Goal: Task Accomplishment & Management: Complete application form

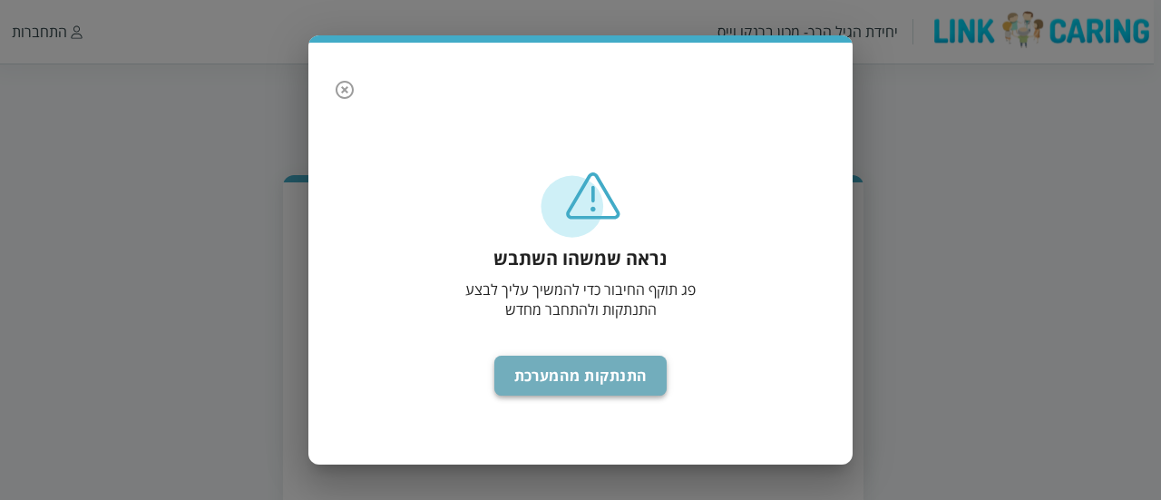
click at [535, 383] on button "התנתקות מהמערכת" at bounding box center [580, 375] width 173 height 40
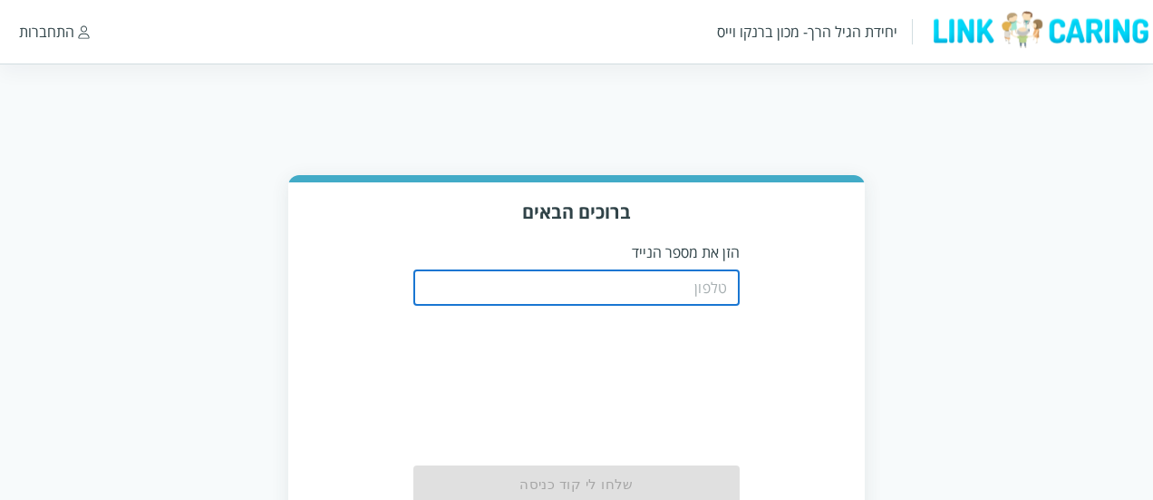
click at [558, 284] on input "tel" at bounding box center [576, 287] width 326 height 36
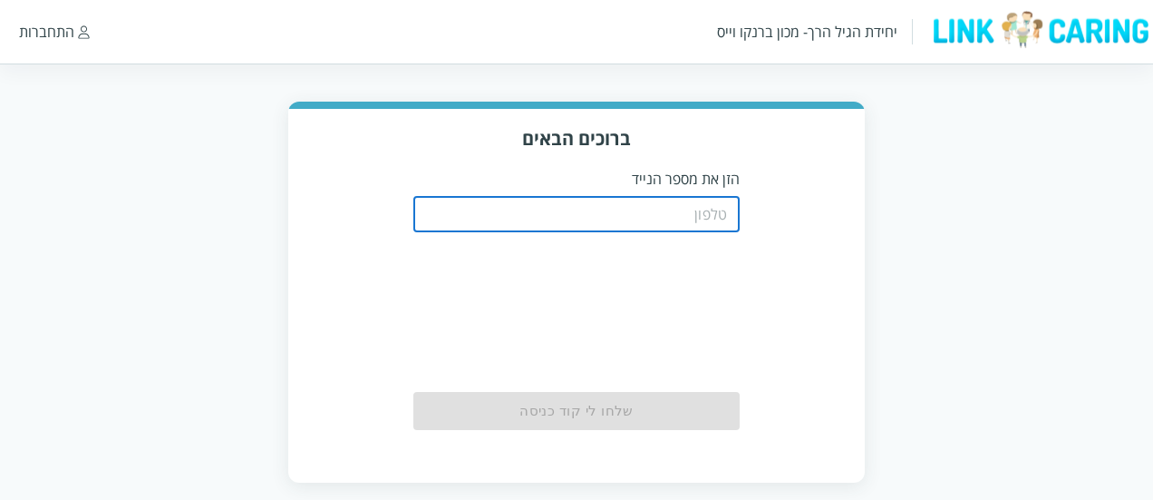
scroll to position [74, 0]
click at [542, 216] on input "tel" at bounding box center [576, 213] width 326 height 36
type input "0587811111"
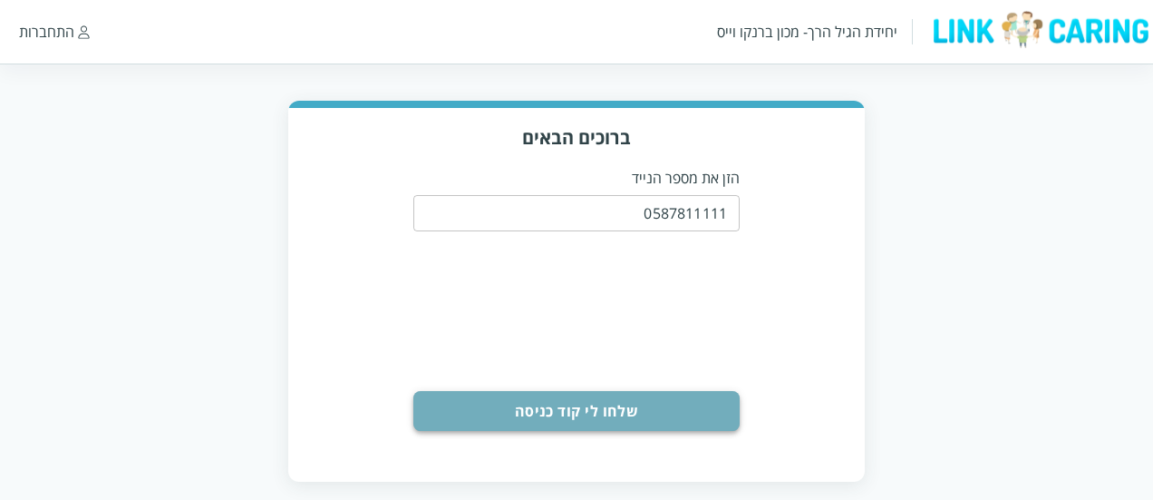
click at [615, 407] on button "שלחו לי קוד כניסה" at bounding box center [576, 411] width 326 height 40
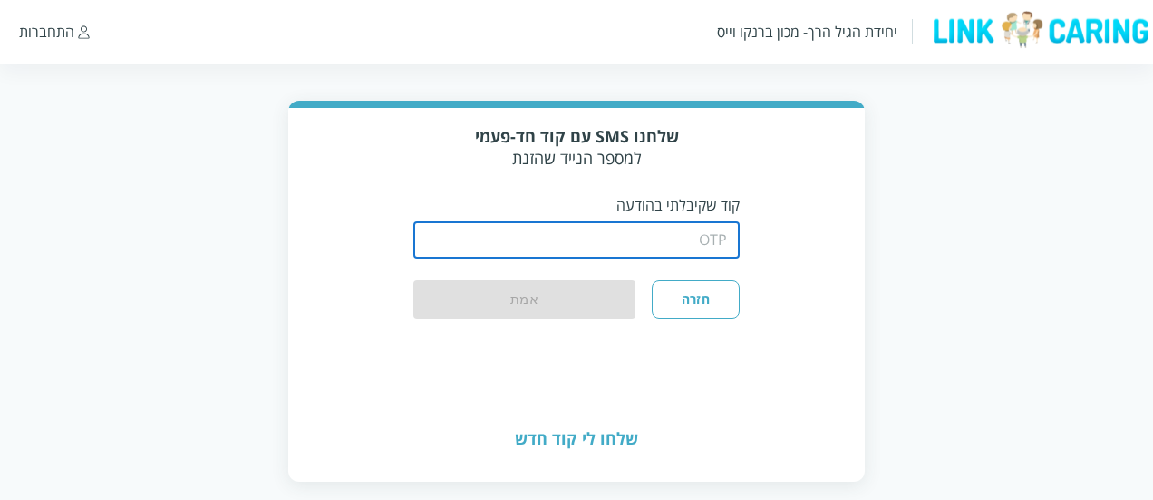
click at [653, 226] on input "string" at bounding box center [576, 240] width 326 height 36
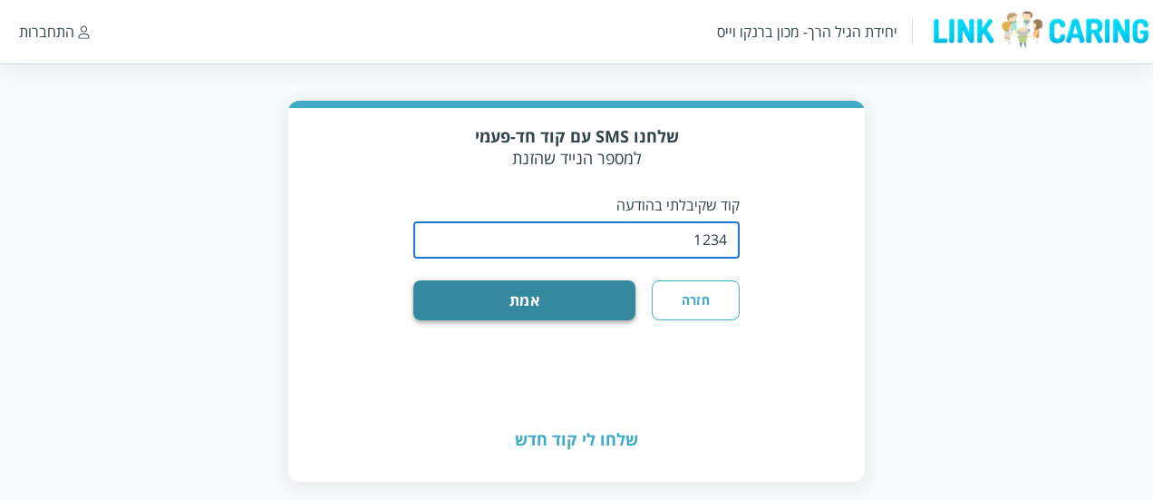
type input "1234"
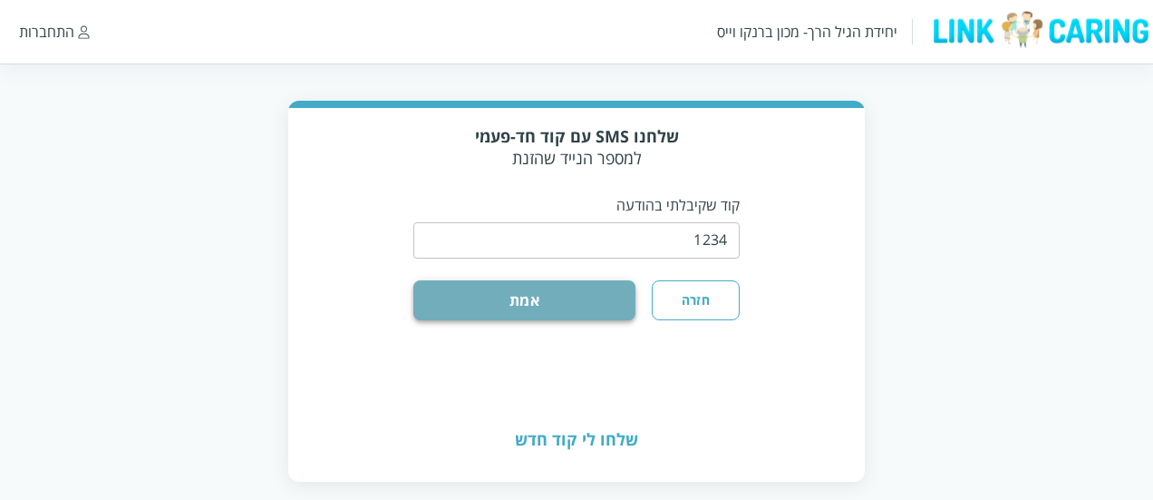
click at [591, 300] on button "אמת" at bounding box center [524, 300] width 222 height 40
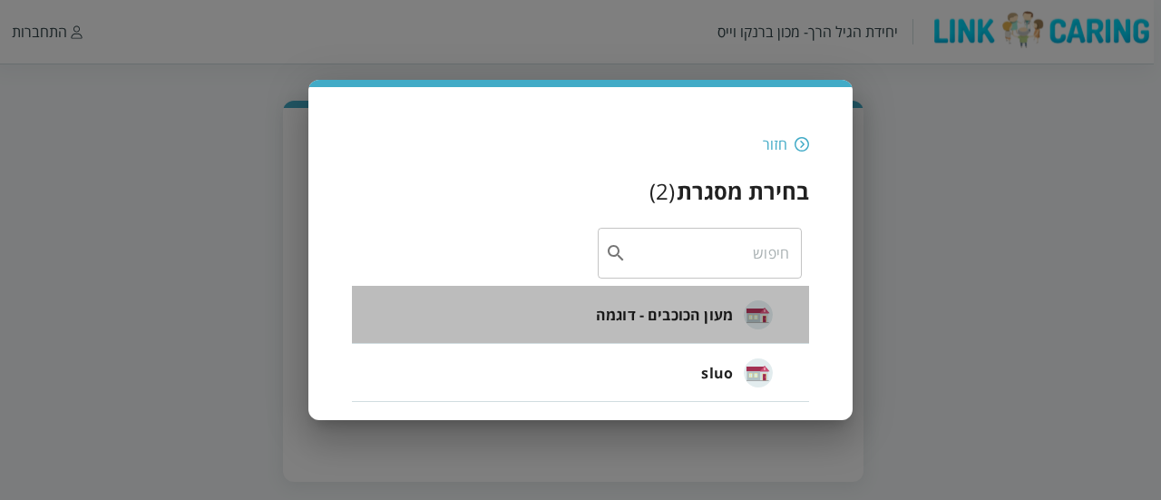
click at [705, 322] on span "מעון הכוכבים - דוגמה" at bounding box center [664, 315] width 137 height 22
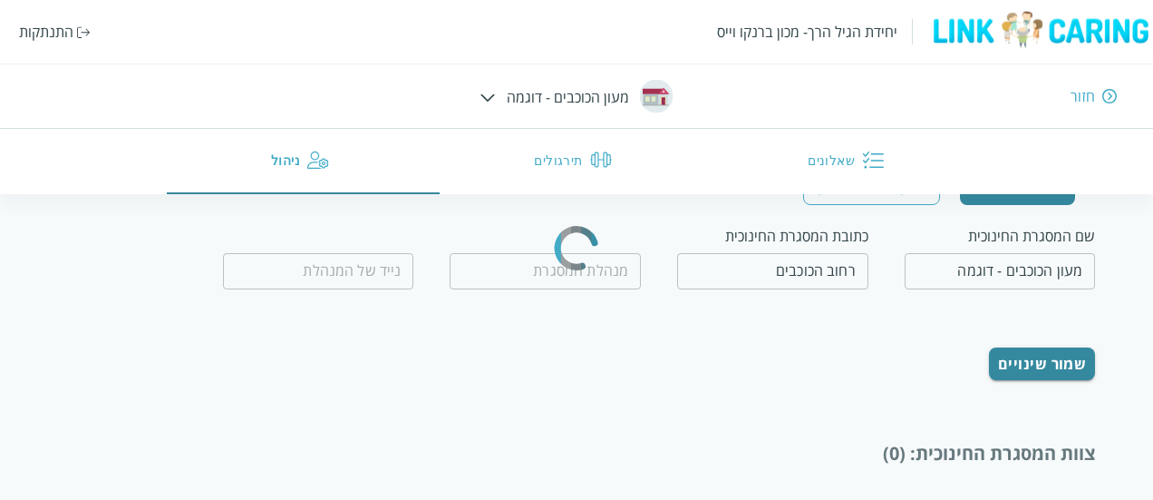
type input "המנהלת הטובה"
type input "0500000000"
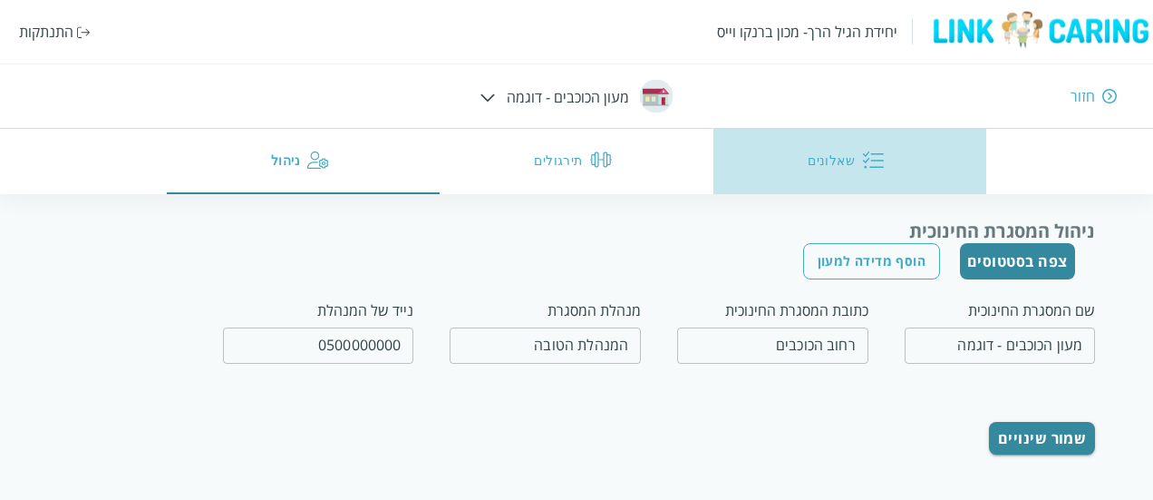
click at [808, 172] on button "שאלונים" at bounding box center [850, 161] width 273 height 65
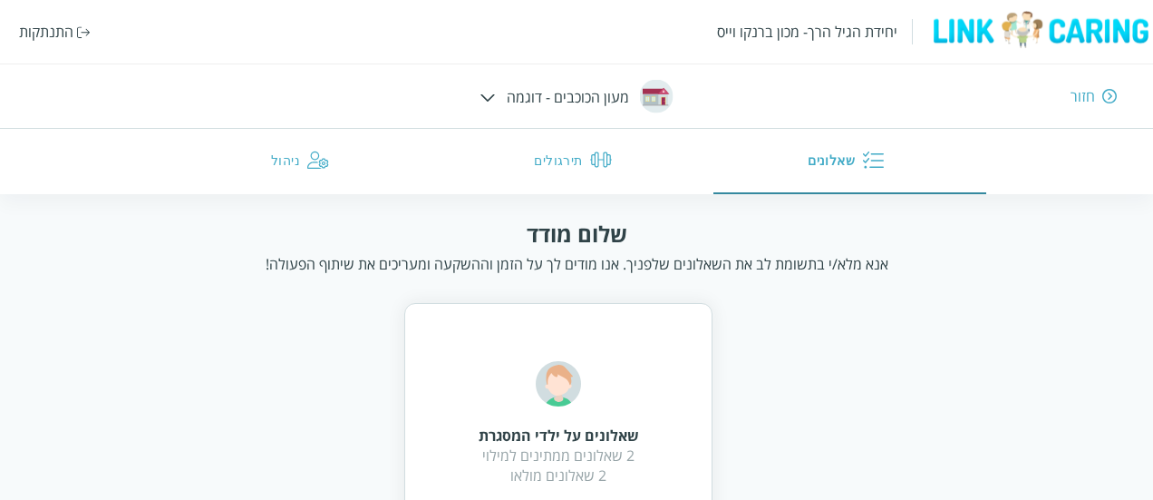
scroll to position [79, 0]
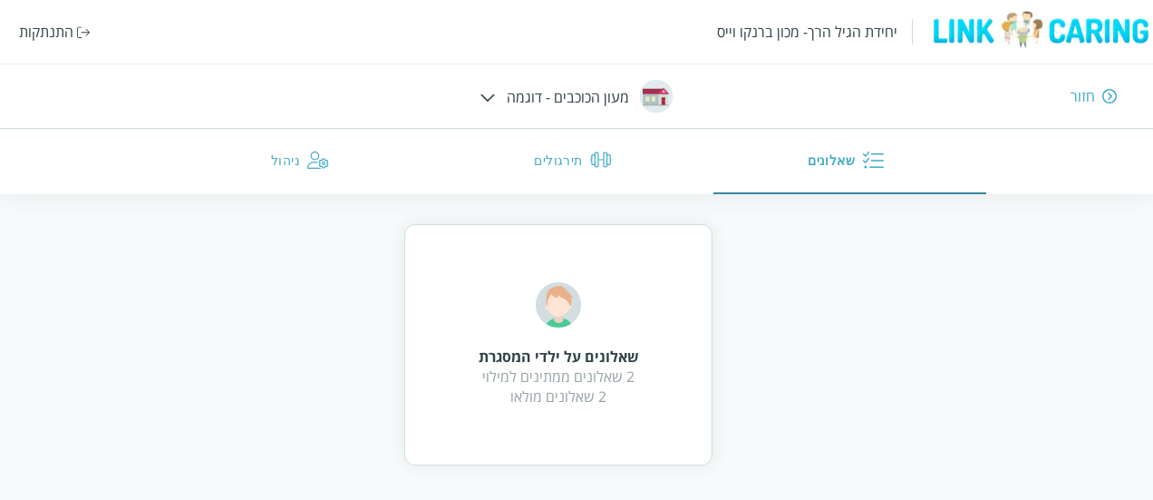
click at [593, 355] on div "שאלונים על ילדי המסגרת" at bounding box center [559, 356] width 160 height 20
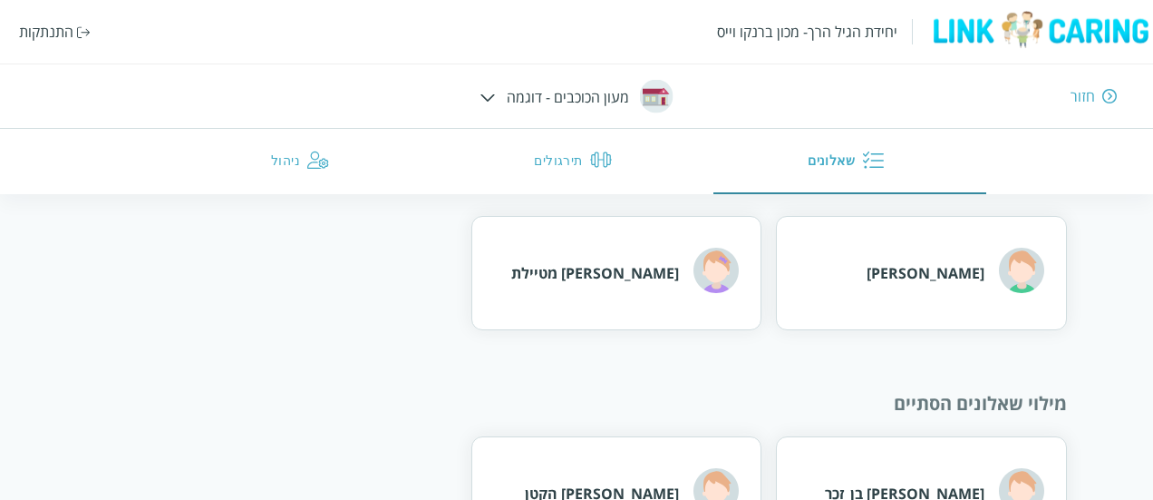
scroll to position [10, 0]
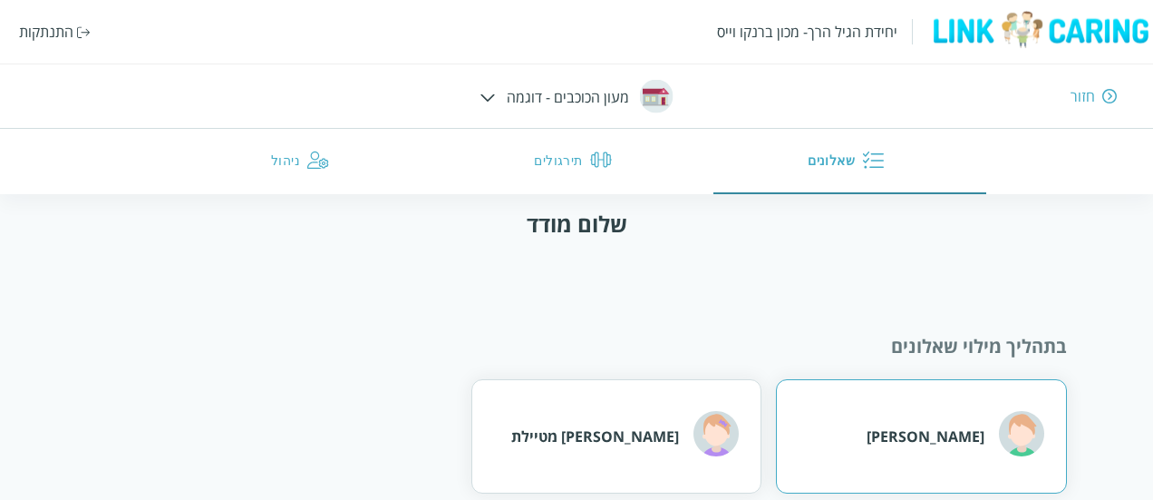
click at [934, 429] on div "[PERSON_NAME]" at bounding box center [921, 436] width 290 height 114
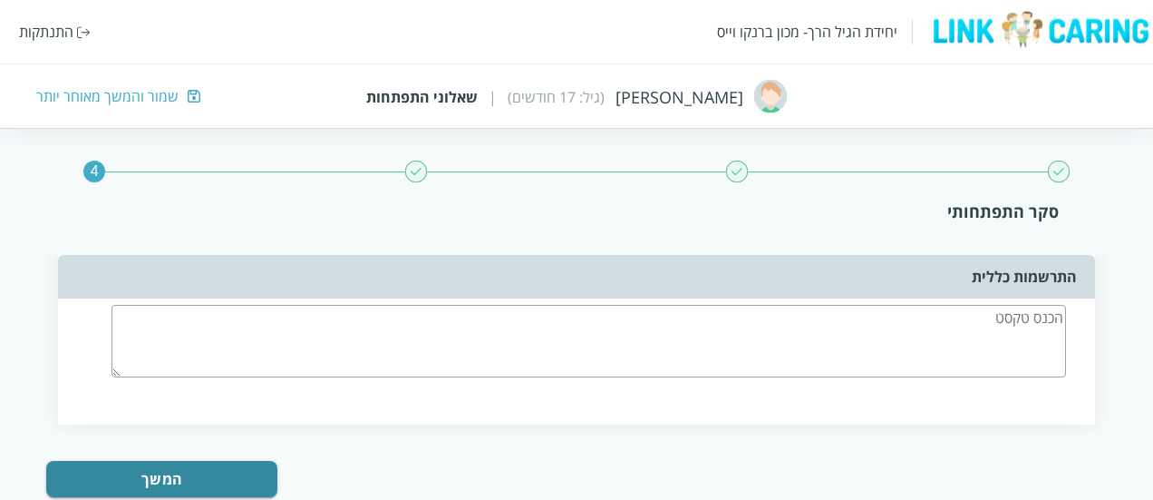
scroll to position [4606, 0]
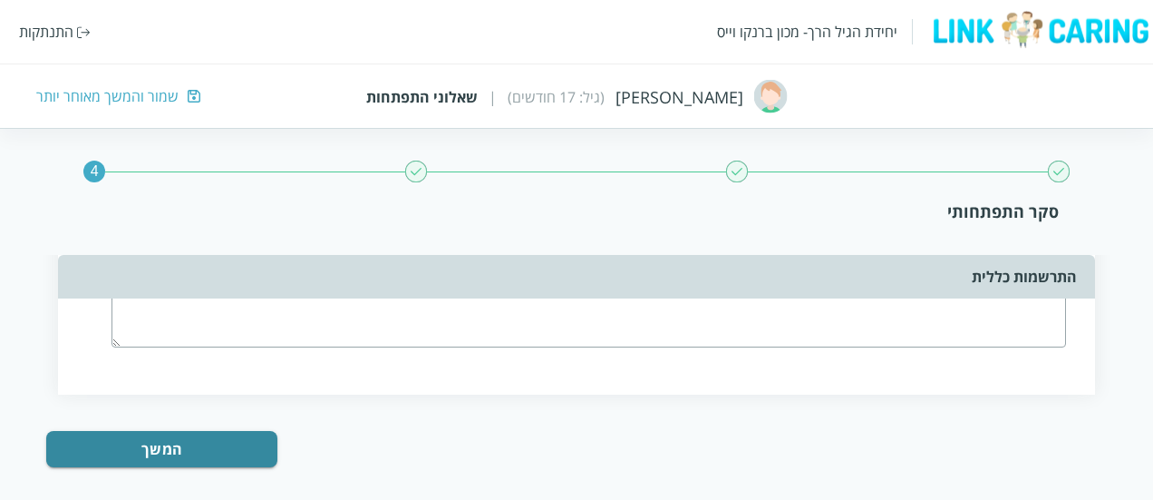
click at [419, 170] on img at bounding box center [416, 171] width 22 height 22
click at [171, 95] on div "שמור והמשך מאוחר יותר" at bounding box center [107, 96] width 142 height 20
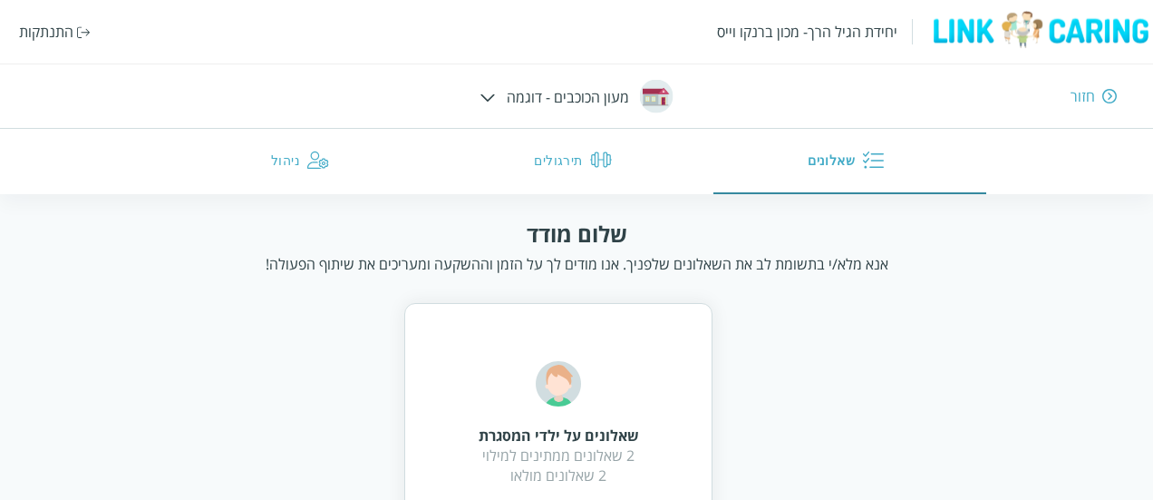
scroll to position [79, 0]
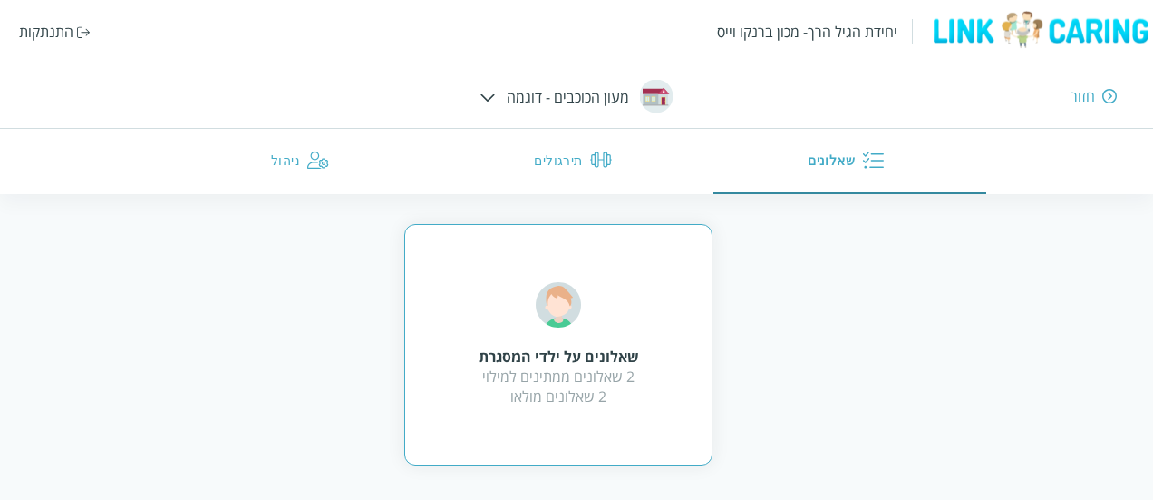
click at [594, 302] on div "שאלונים על ילדי המסגרת 2 שאלונים ממתינים למילוי 2 שאלונים מולאו" at bounding box center [559, 344] width 160 height 124
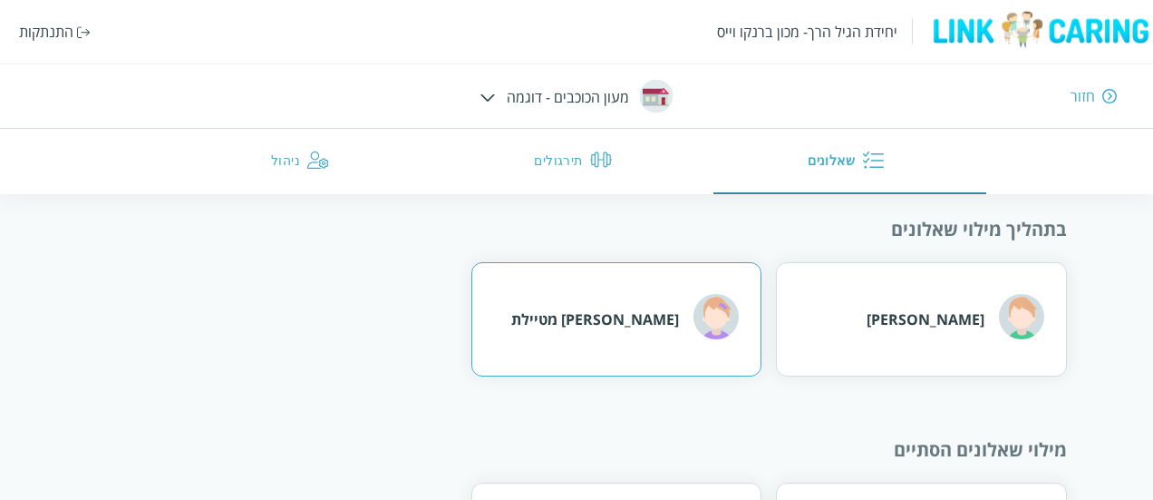
scroll to position [258, 0]
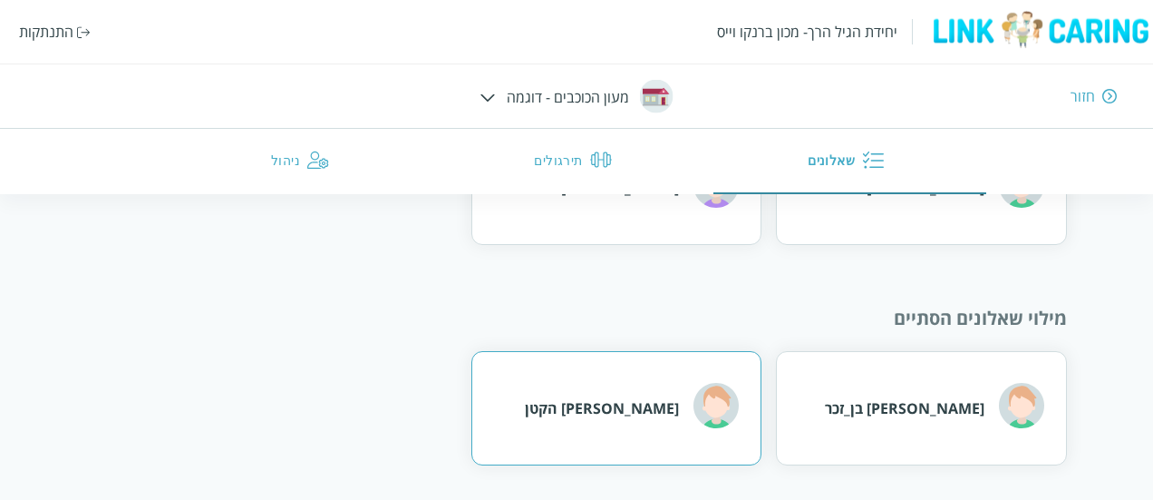
click at [644, 428] on div "[PERSON_NAME] הקטן" at bounding box center [632, 408] width 214 height 50
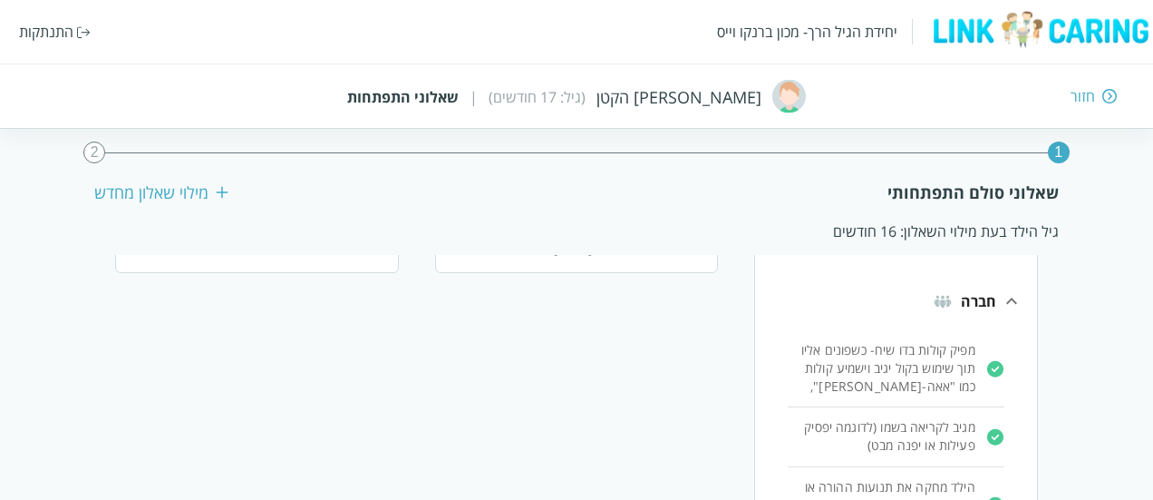
scroll to position [98, 0]
click at [892, 373] on p "מפיק קולות בדו שיח- כשפונים אליו תוך שימוש בקול יגיב וישמיע קולות כמו "אאה-[PER…" at bounding box center [882, 367] width 188 height 54
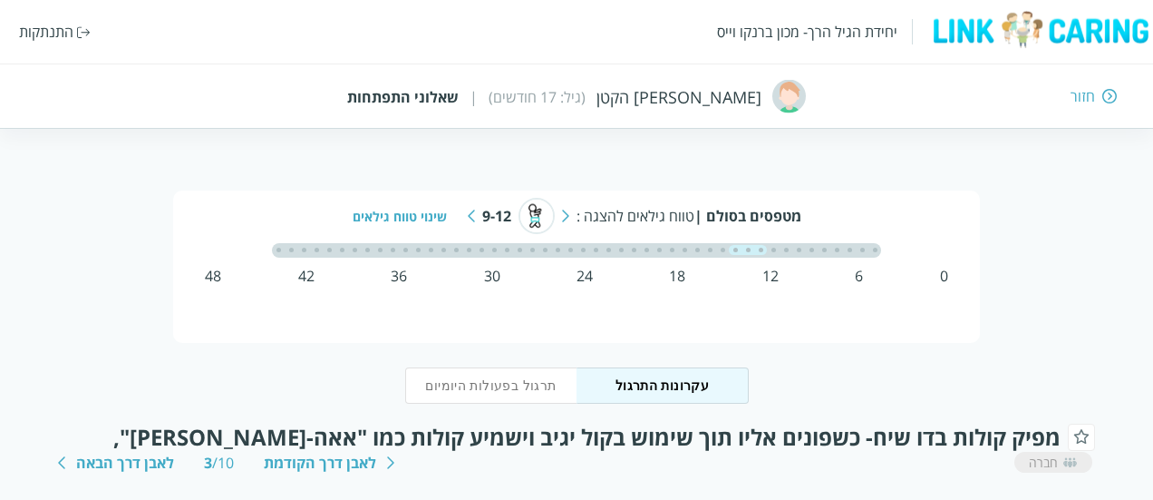
click at [1108, 102] on img at bounding box center [1110, 96] width 15 height 16
click at [1088, 97] on div "חזור" at bounding box center [1083, 96] width 24 height 20
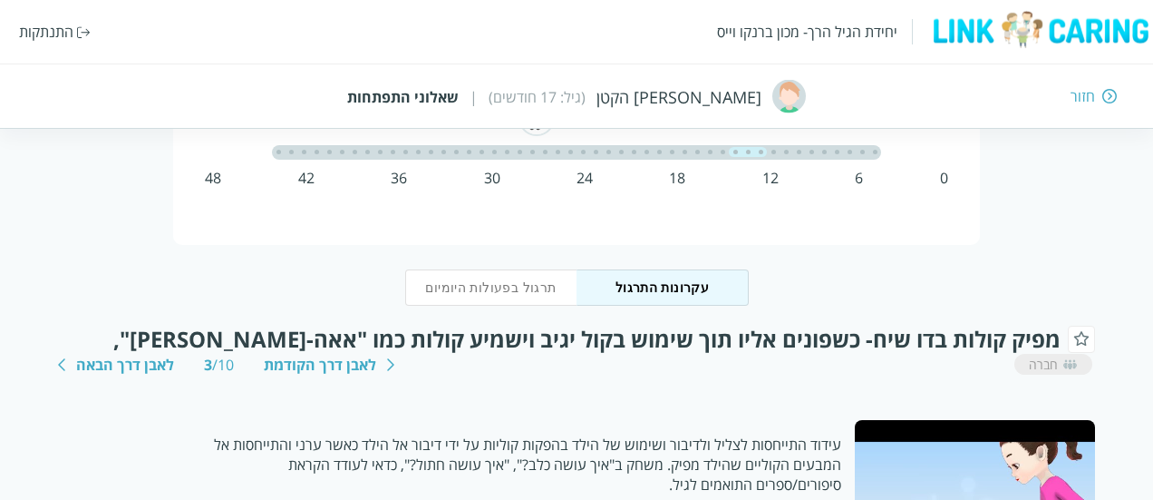
click at [1088, 97] on div "חזור" at bounding box center [1083, 96] width 24 height 20
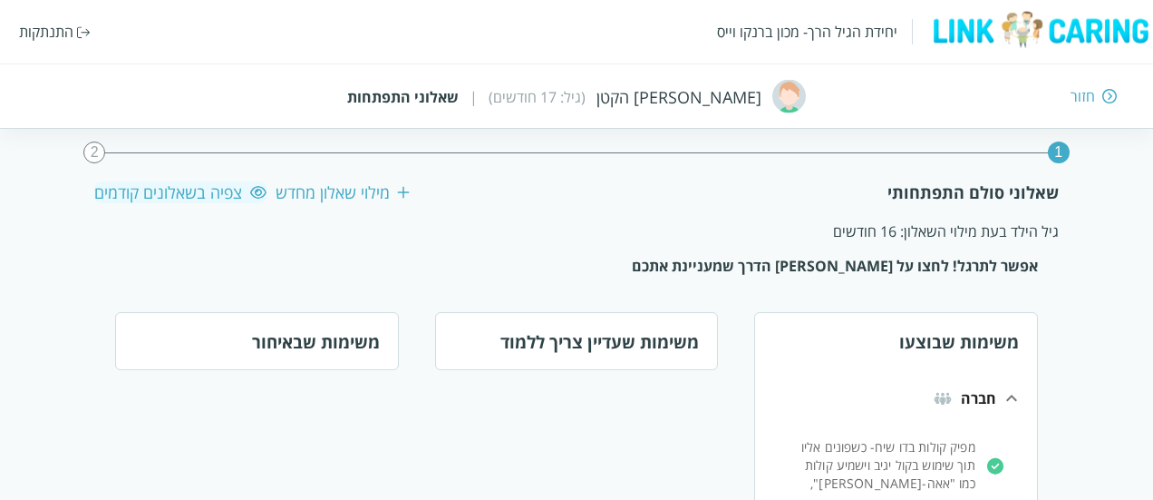
click at [1083, 95] on div "חזור" at bounding box center [1083, 96] width 24 height 20
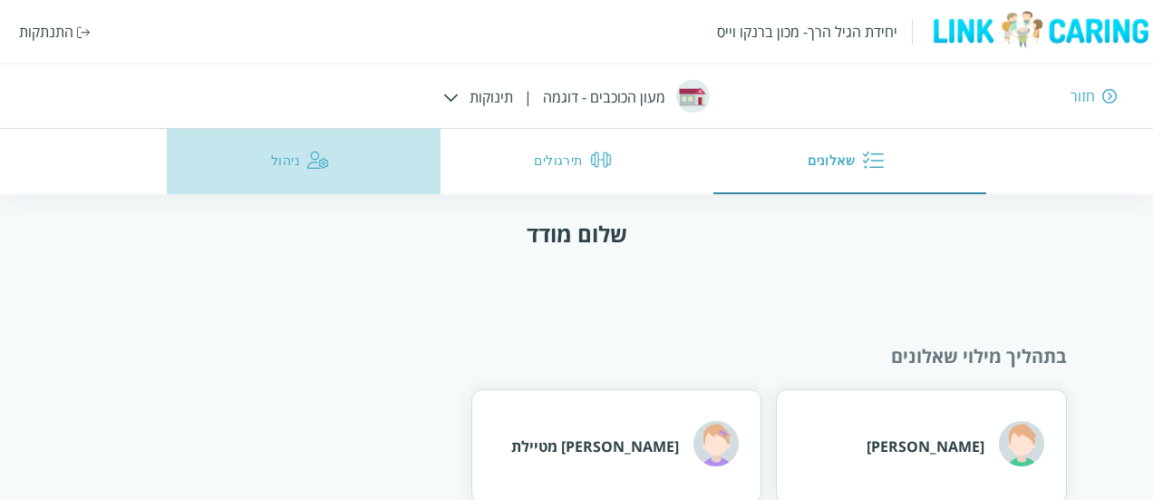
click at [308, 162] on img "button" at bounding box center [318, 160] width 22 height 22
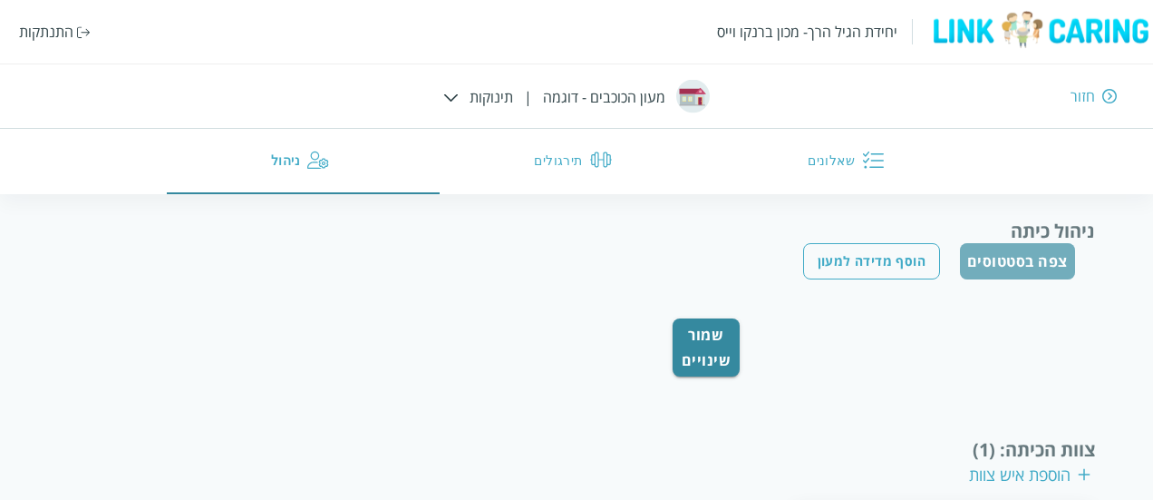
click at [1003, 277] on button "צפה בסטטוסים" at bounding box center [1017, 261] width 115 height 36
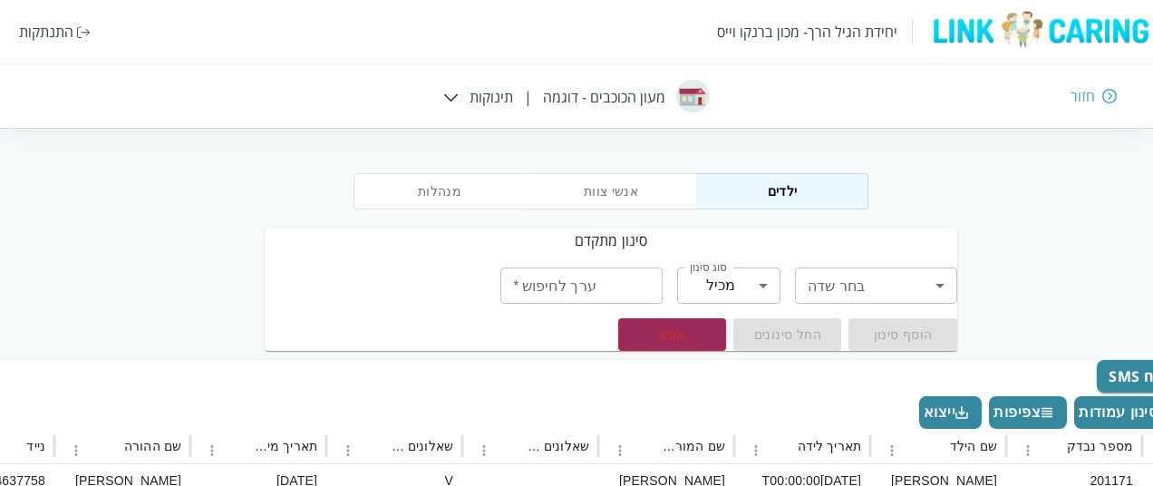
scroll to position [27, -34]
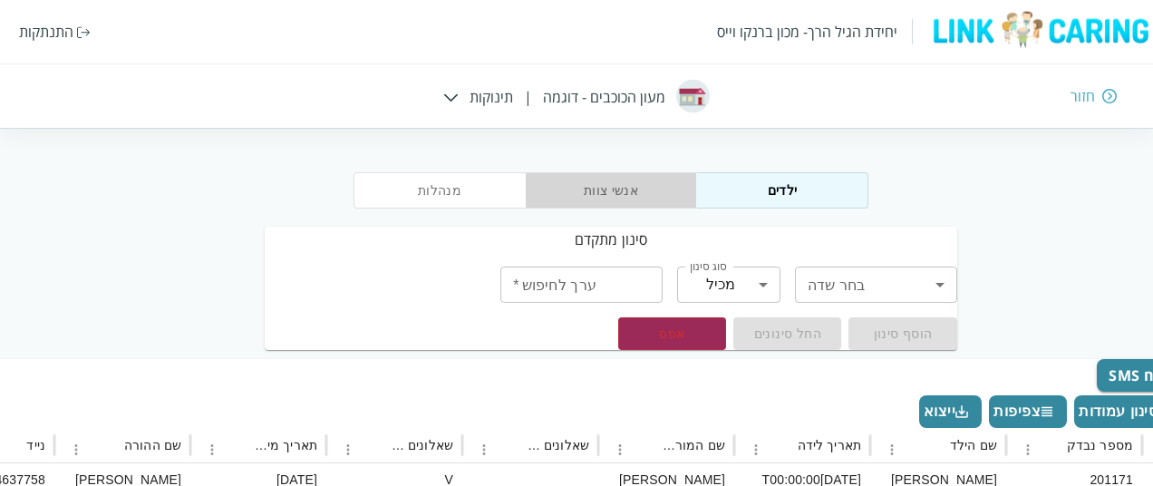
click at [616, 180] on button "אנשי צוות" at bounding box center [611, 190] width 172 height 36
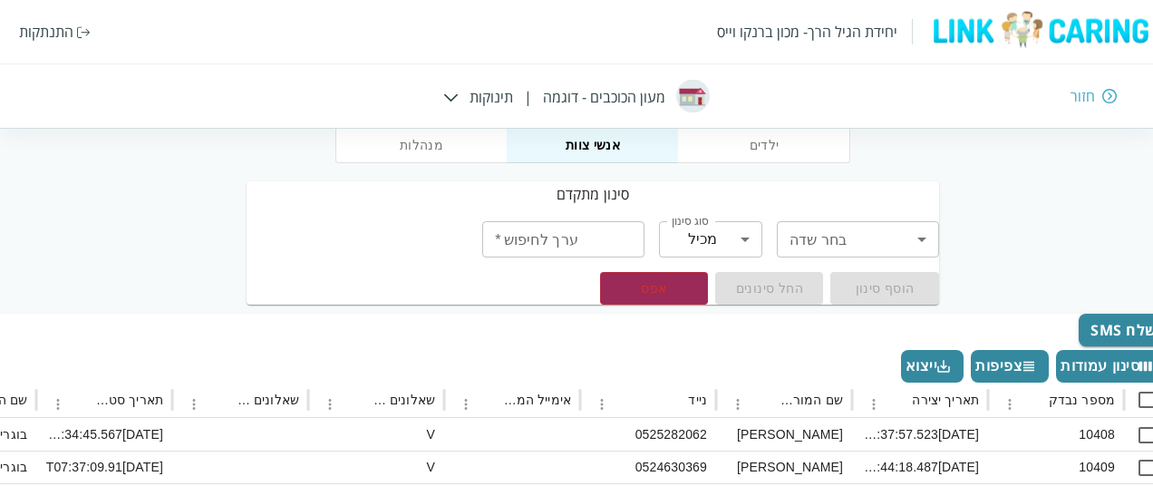
scroll to position [73, -15]
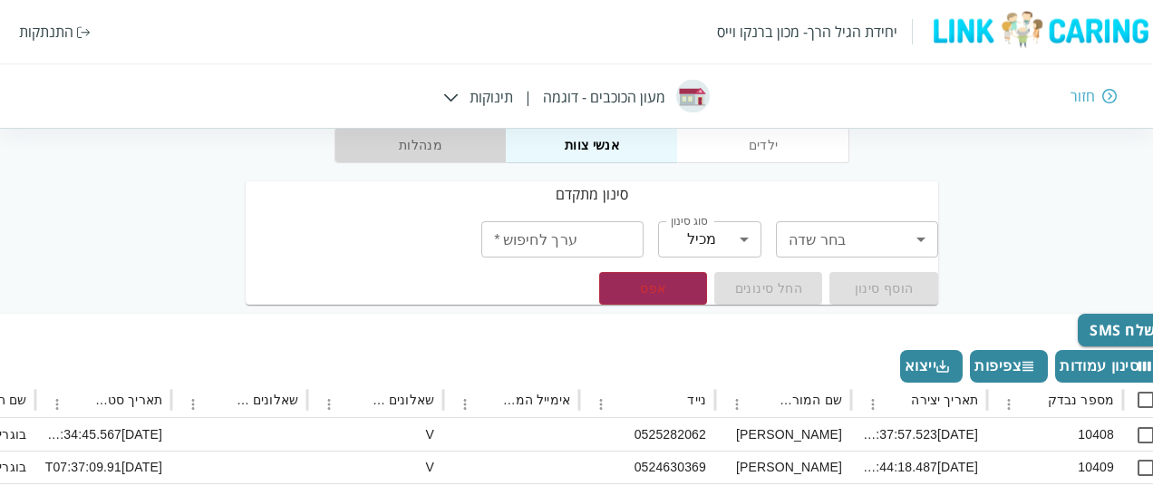
click at [406, 139] on button "מנהלות" at bounding box center [421, 145] width 172 height 36
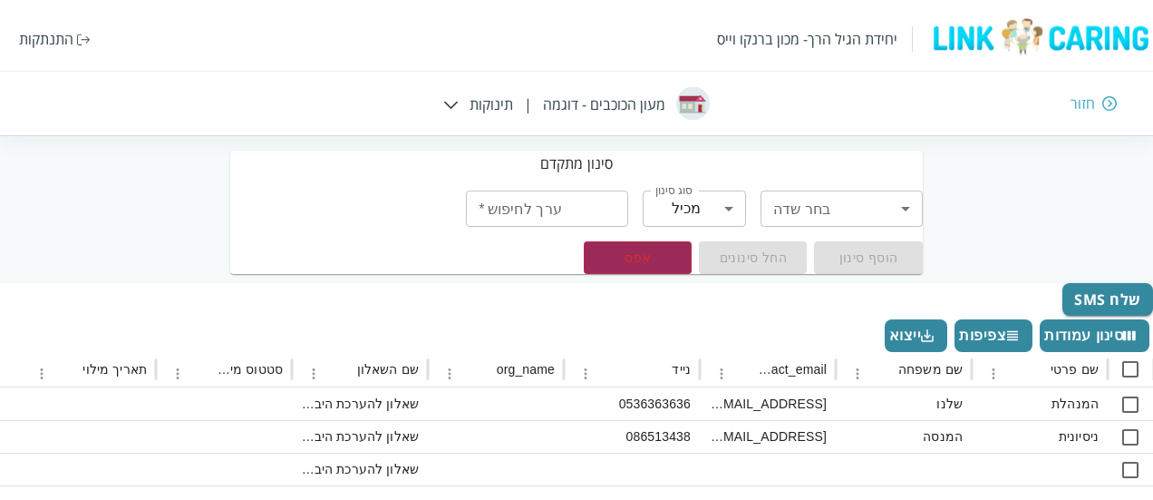
scroll to position [0, 0]
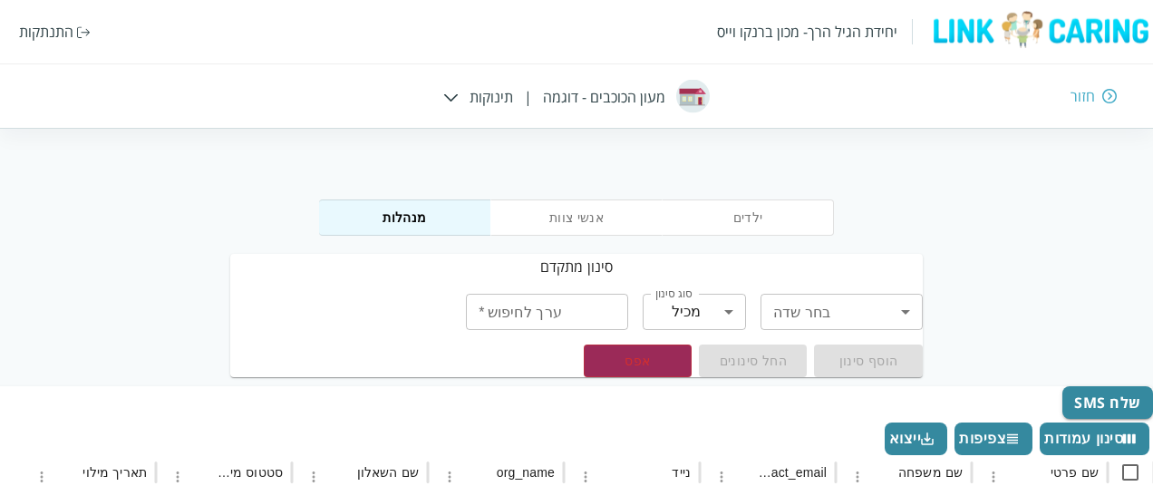
click at [570, 95] on div "חזור" at bounding box center [836, 96] width 564 height 20
click at [455, 101] on img at bounding box center [450, 97] width 15 height 8
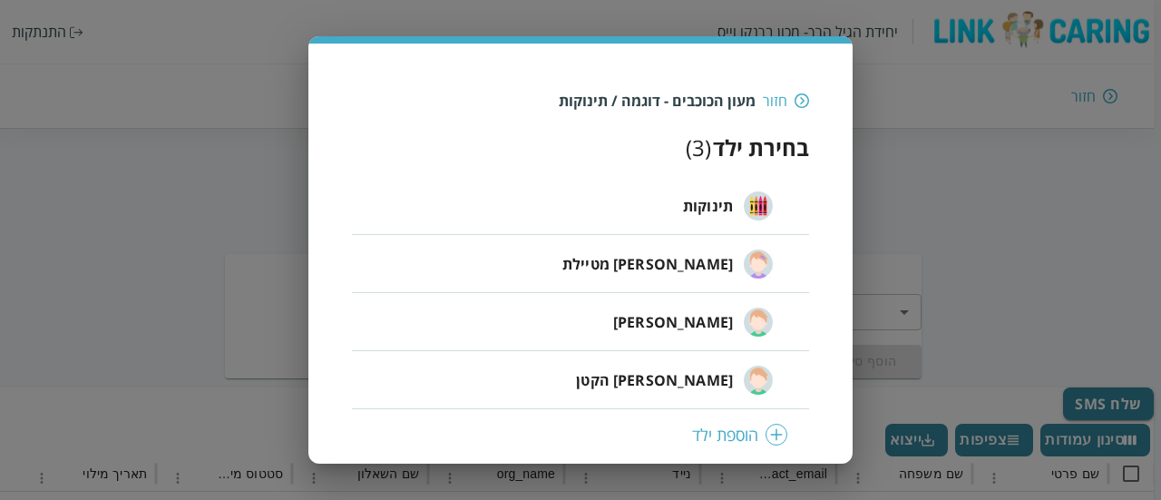
click at [778, 97] on div "חזור" at bounding box center [775, 101] width 24 height 20
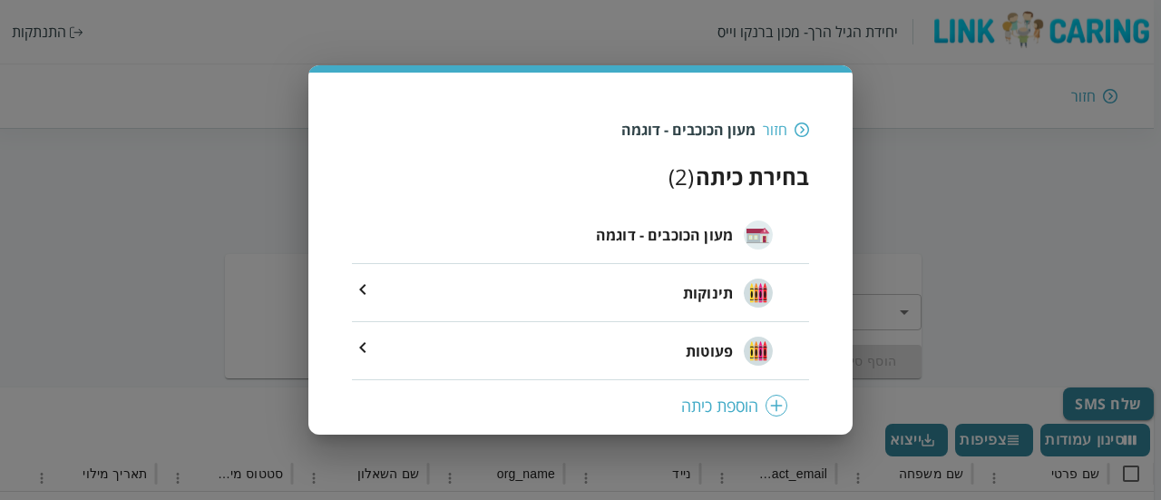
click at [796, 123] on img at bounding box center [801, 129] width 15 height 16
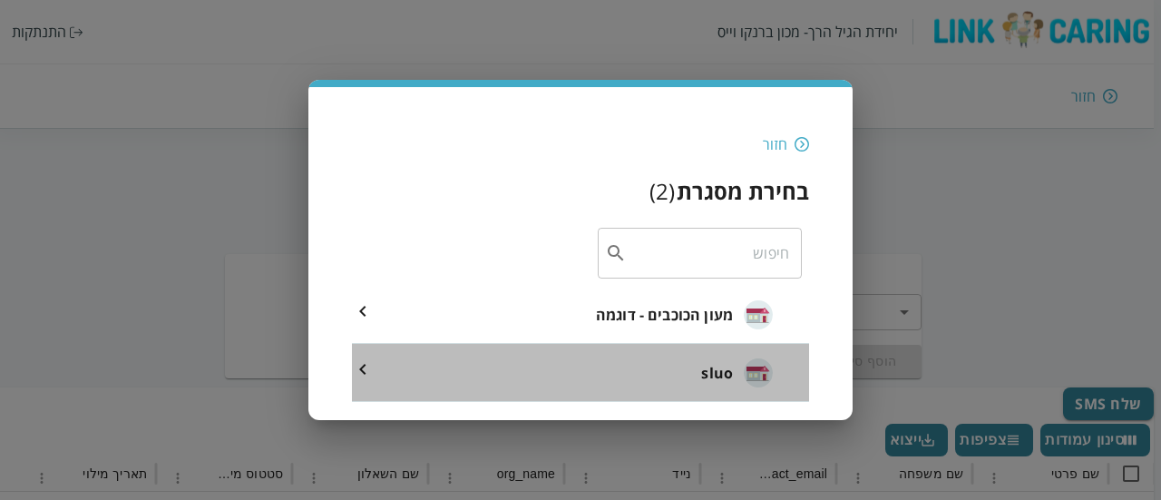
click at [686, 380] on li "sluo" at bounding box center [580, 373] width 457 height 58
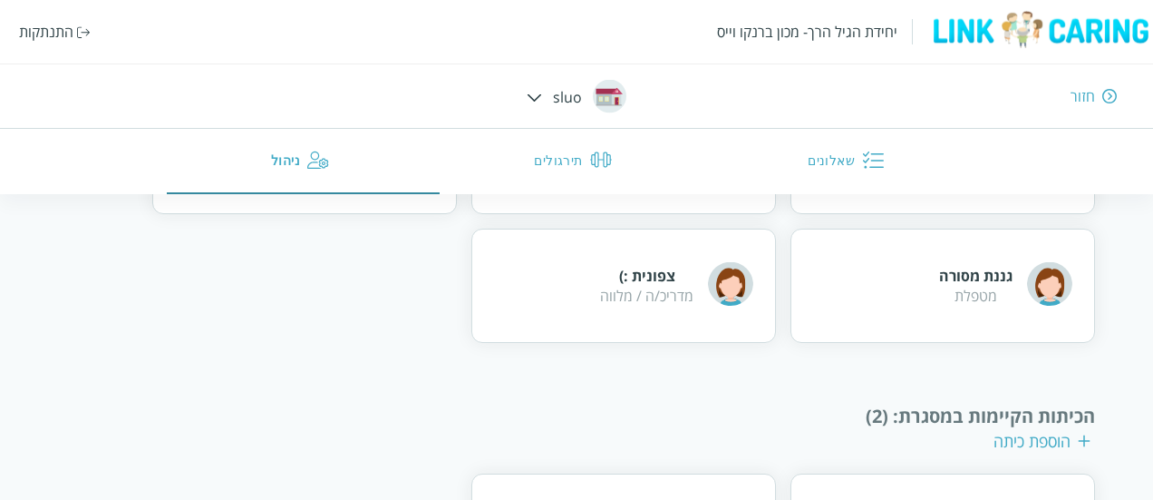
scroll to position [608, 0]
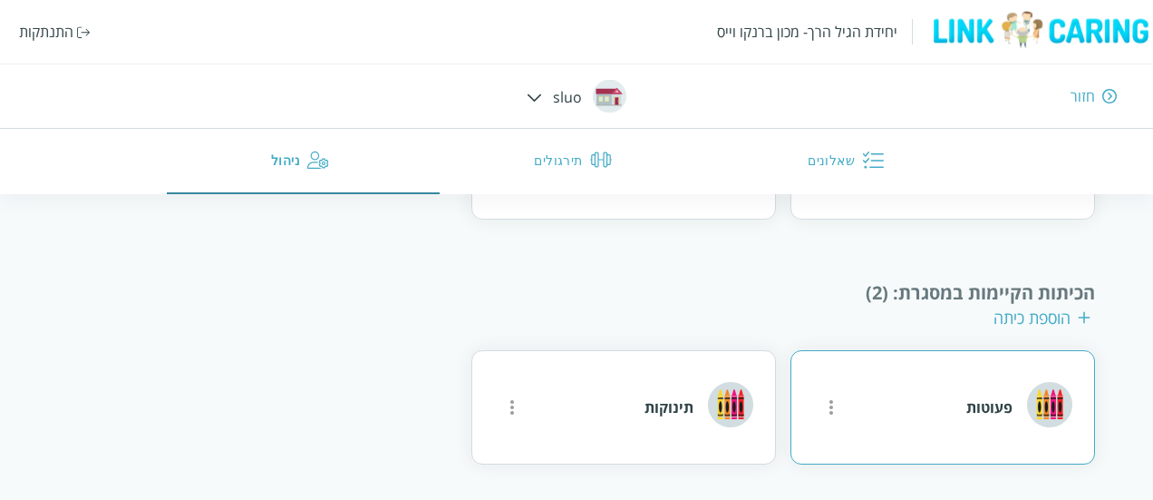
click at [922, 394] on div "פעוטות" at bounding box center [943, 407] width 305 height 114
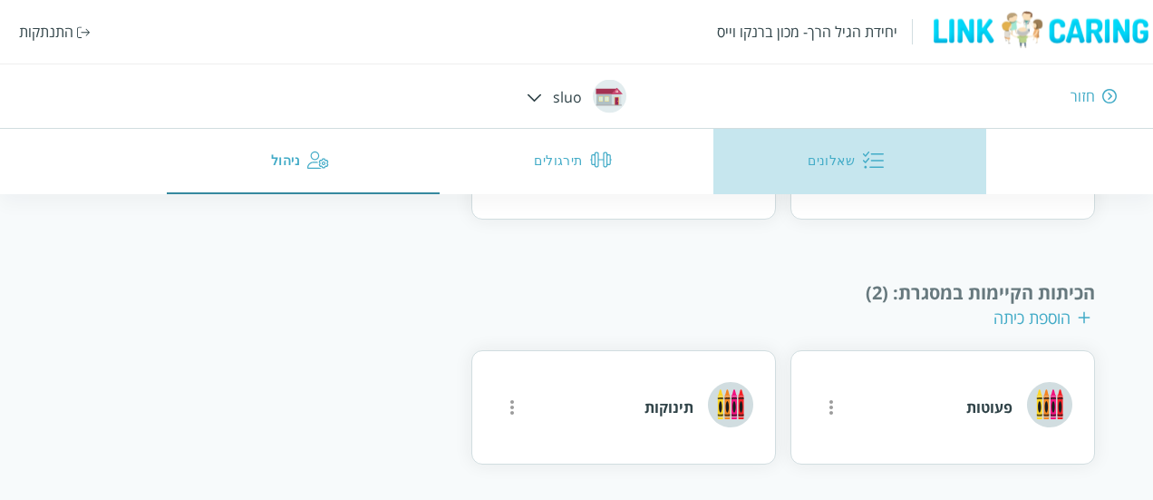
click at [862, 151] on img "button" at bounding box center [873, 160] width 22 height 22
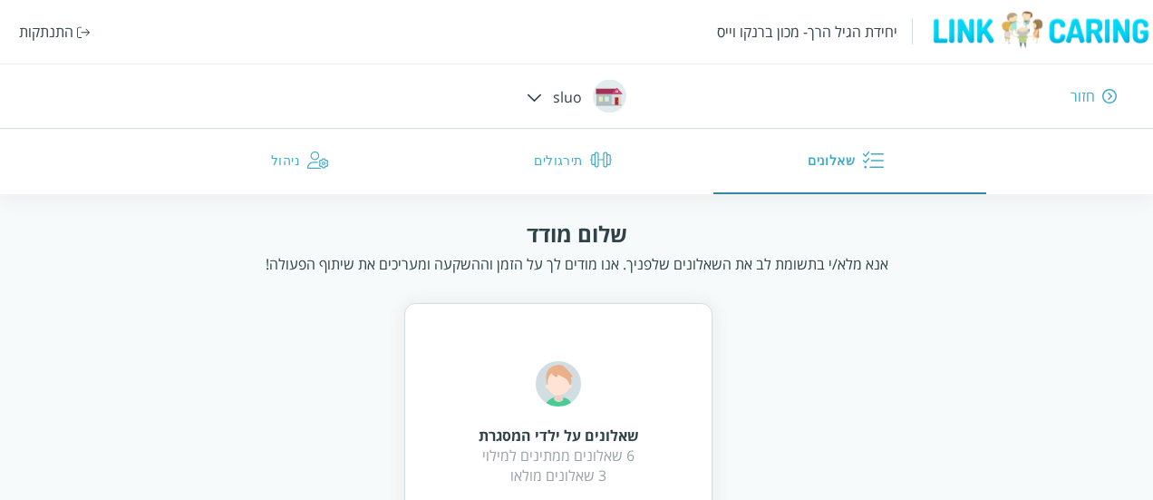
scroll to position [79, 0]
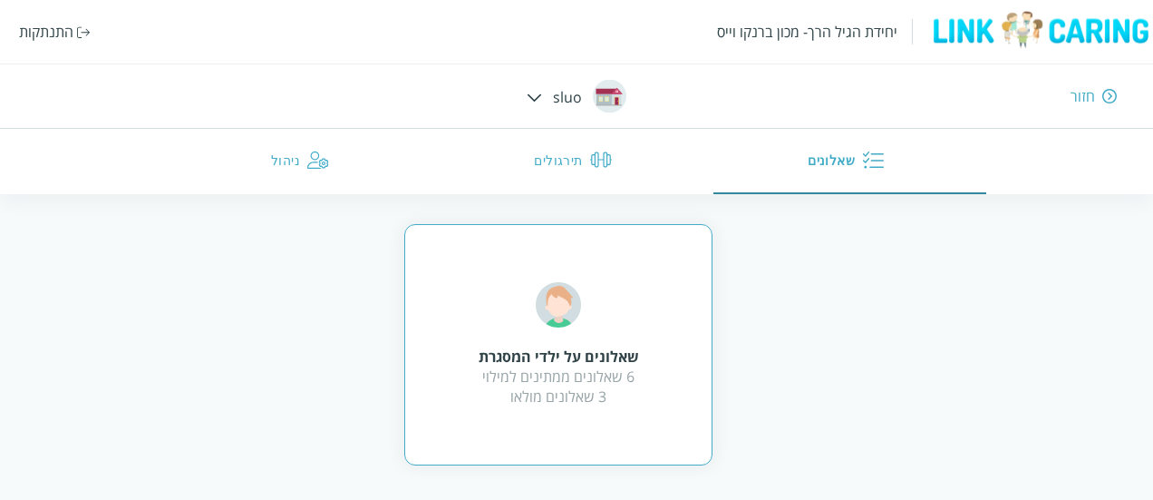
click at [598, 382] on div "6 שאלונים ממתינים למילוי 3 שאלונים מולאו" at bounding box center [559, 386] width 160 height 40
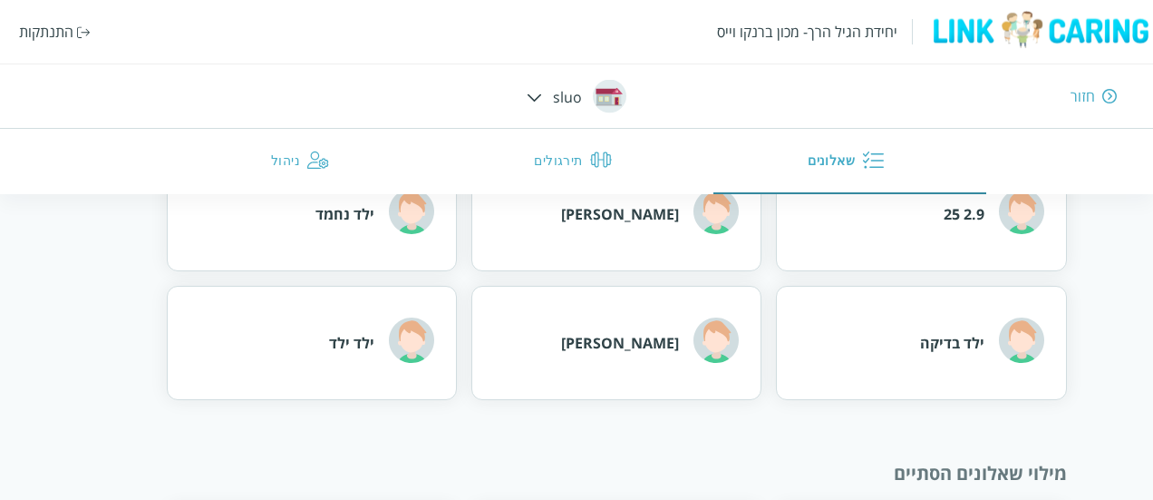
scroll to position [221, 0]
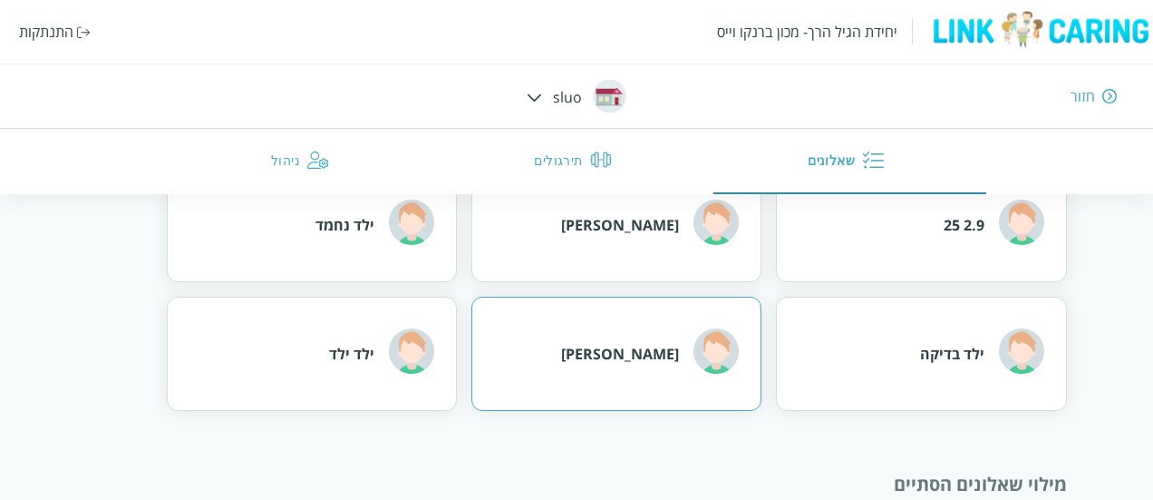
click at [634, 383] on div "[PERSON_NAME]" at bounding box center [616, 353] width 290 height 114
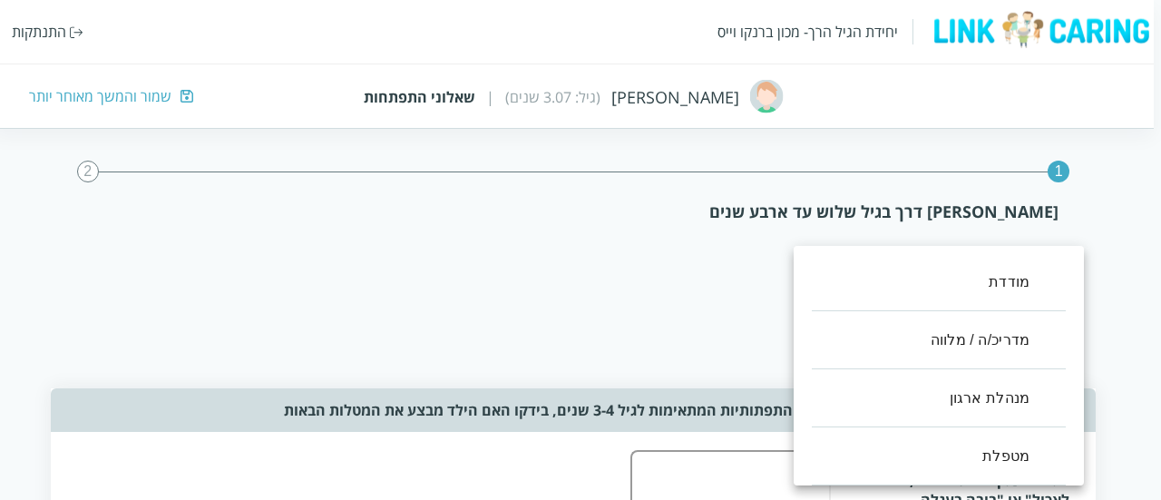
click at [685, 342] on div at bounding box center [580, 250] width 1161 height 500
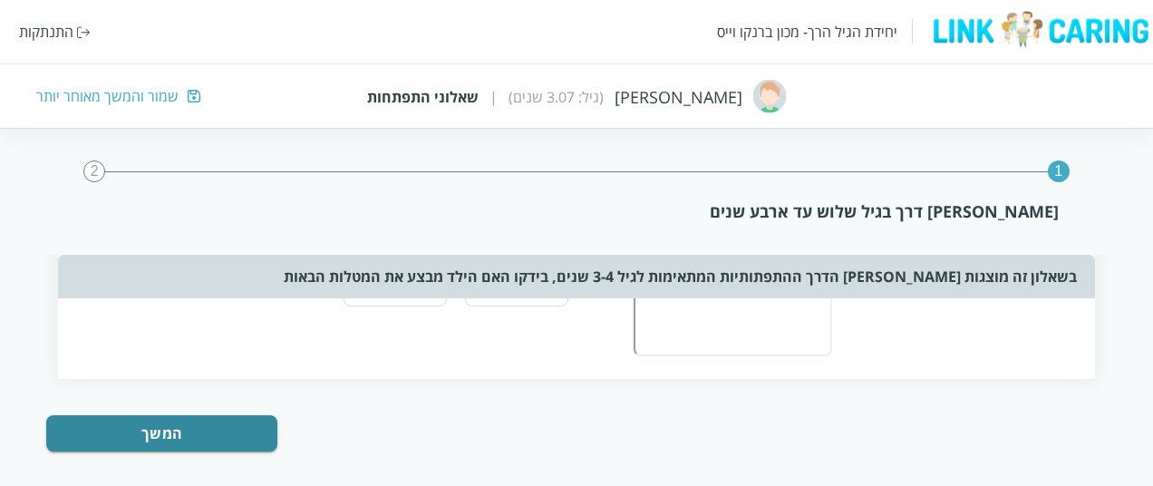
scroll to position [990, 0]
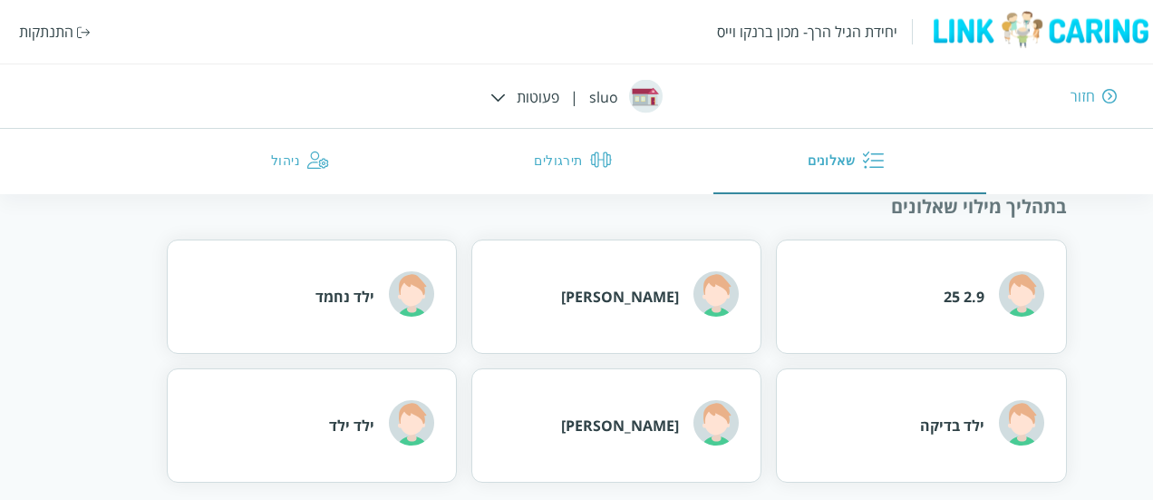
scroll to position [386, 0]
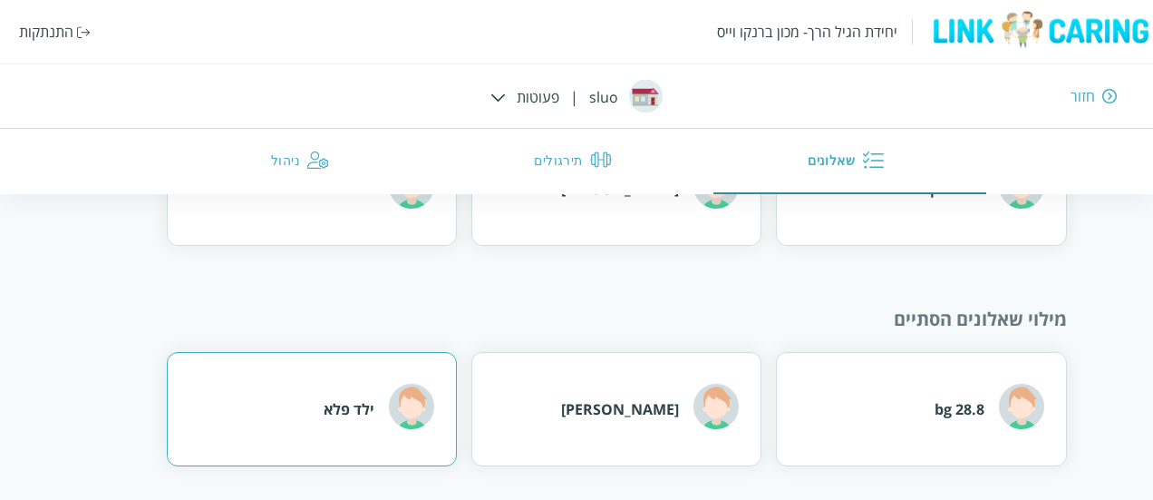
click at [369, 409] on div "ילד פלא" at bounding box center [349, 409] width 51 height 20
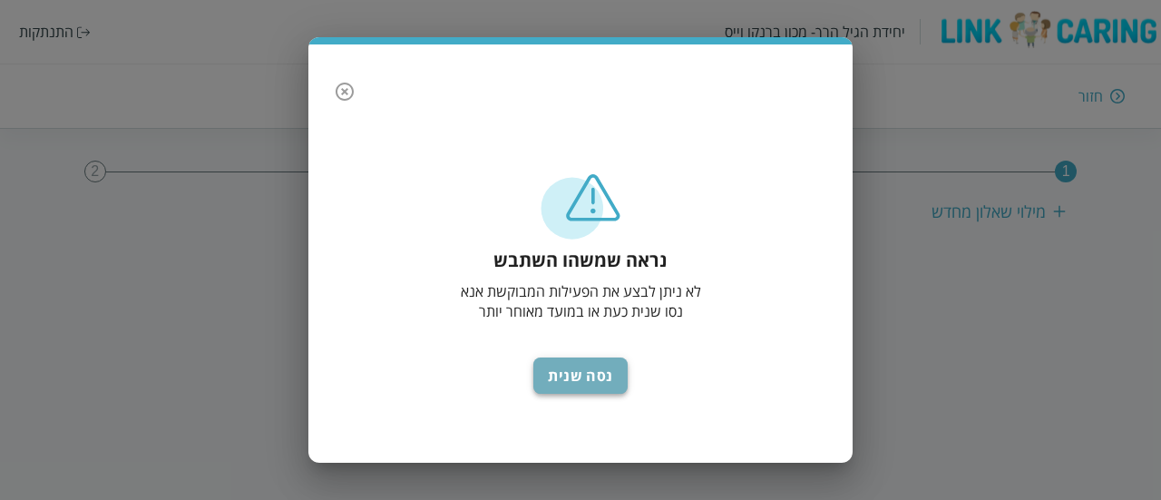
click at [585, 384] on button "נסה שנית" at bounding box center [580, 375] width 94 height 36
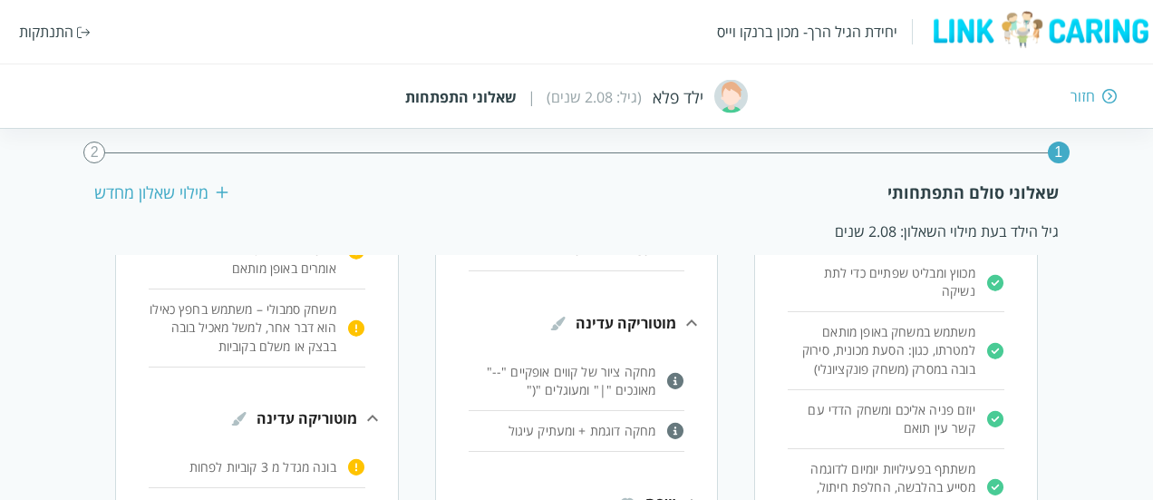
click at [266, 311] on p "משחק סמבולי – משתמש בחפץ כאילו הוא דבר אחר, למשל מאכיל בובה בבצק או משלם בקוביות" at bounding box center [243, 327] width 188 height 54
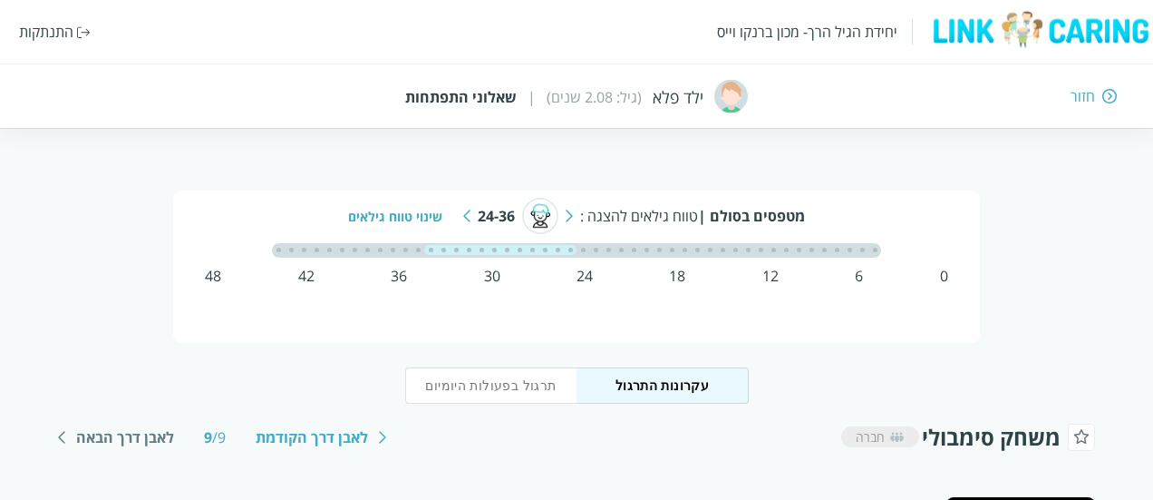
click at [1101, 93] on div "חזור" at bounding box center [836, 96] width 564 height 20
click at [1087, 100] on div "חזור" at bounding box center [1083, 96] width 24 height 20
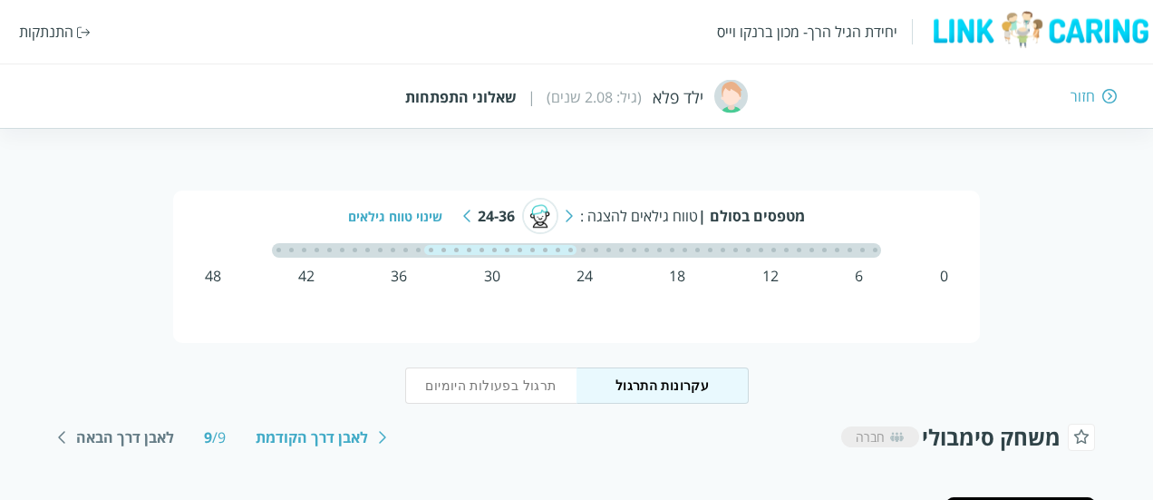
scroll to position [215, 0]
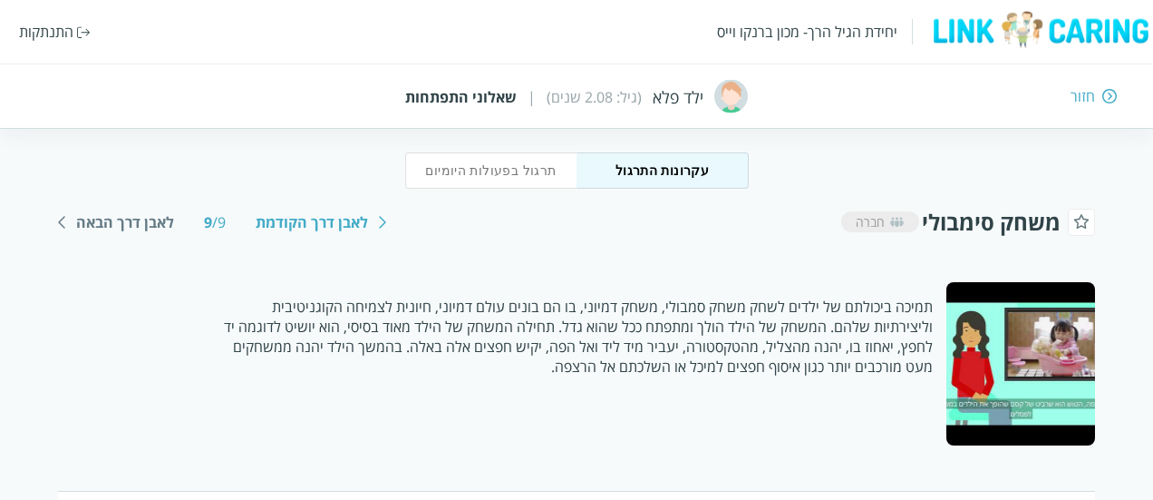
click at [1087, 100] on div "חזור" at bounding box center [1083, 96] width 24 height 20
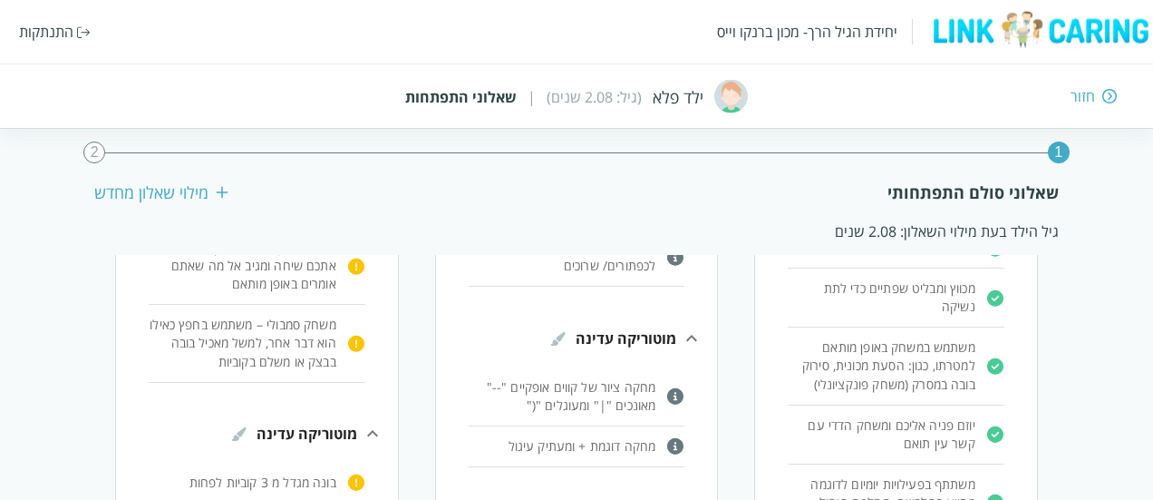
click at [1087, 100] on div "חזור" at bounding box center [1083, 96] width 24 height 20
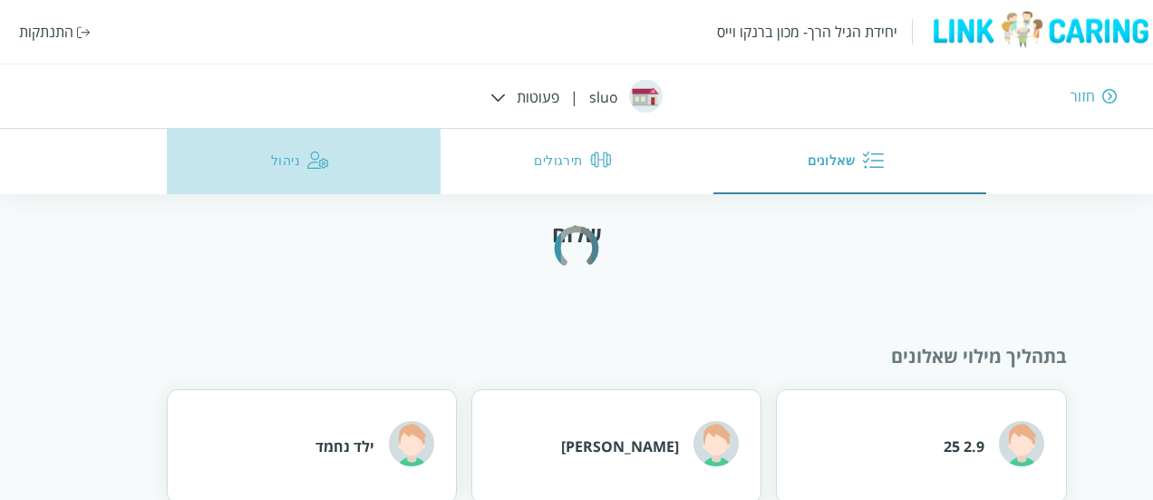
click at [288, 161] on button "ניהול" at bounding box center [303, 161] width 273 height 65
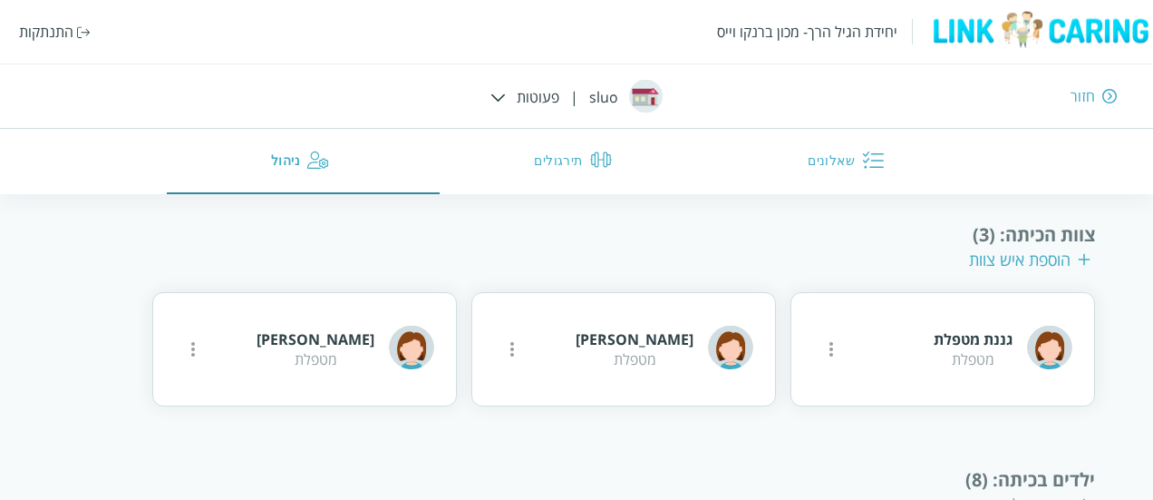
scroll to position [393, 0]
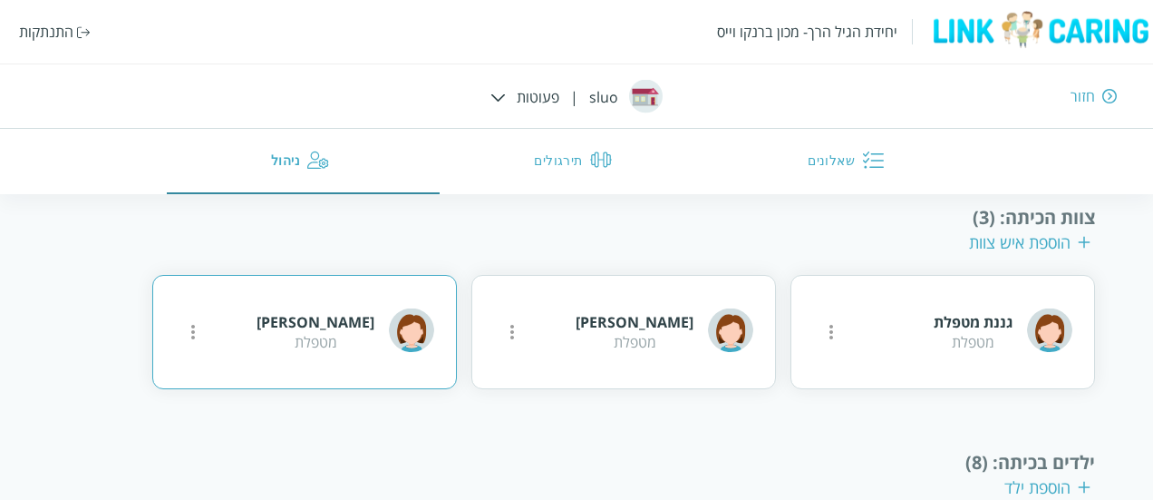
click at [352, 364] on div "רוני רוני מטפלת" at bounding box center [304, 332] width 305 height 114
click at [305, 339] on div "רוני רוני מטפלת" at bounding box center [304, 332] width 305 height 114
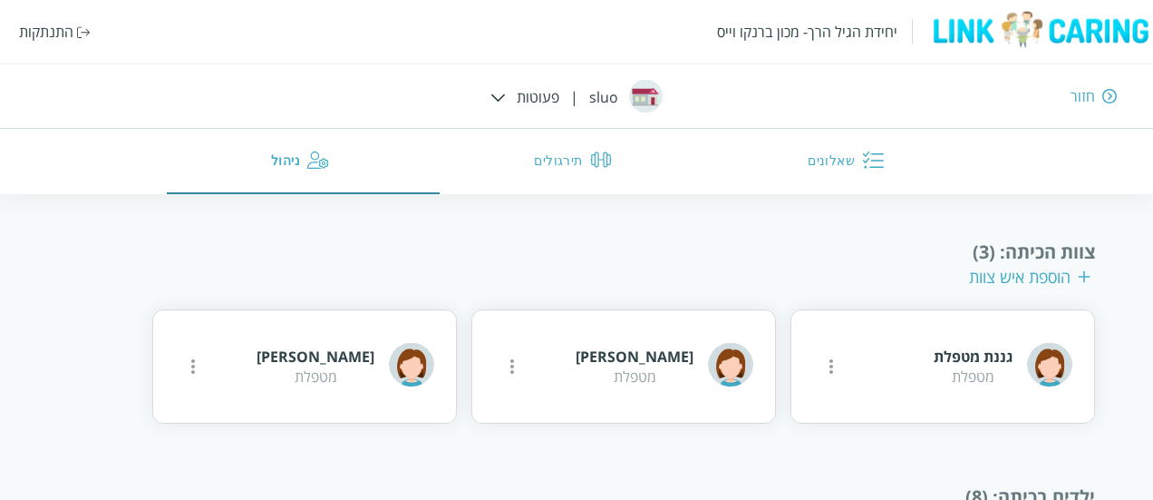
scroll to position [336, 0]
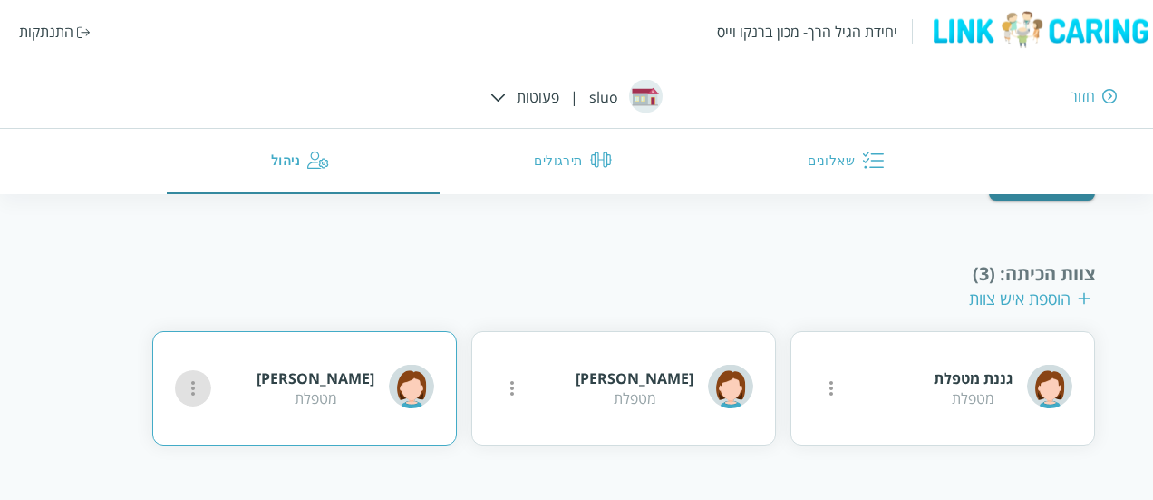
click at [193, 387] on icon "more" at bounding box center [193, 388] width 22 height 22
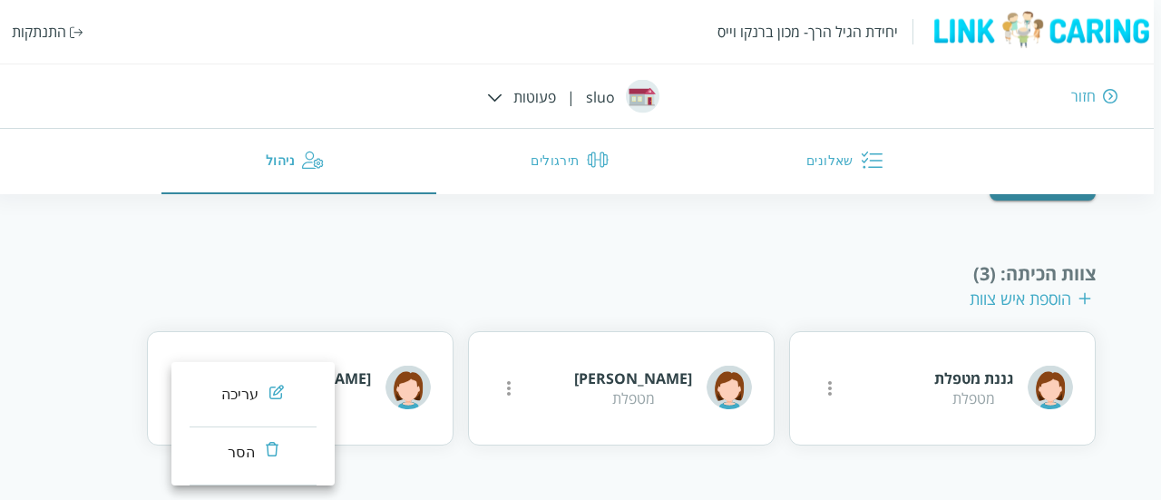
click at [100, 330] on div at bounding box center [580, 250] width 1161 height 500
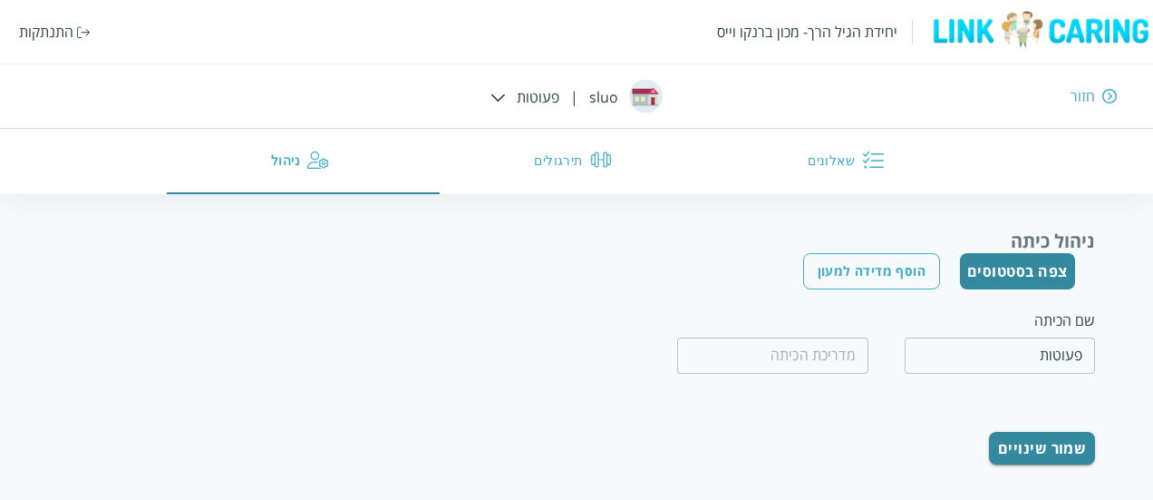
scroll to position [0, 0]
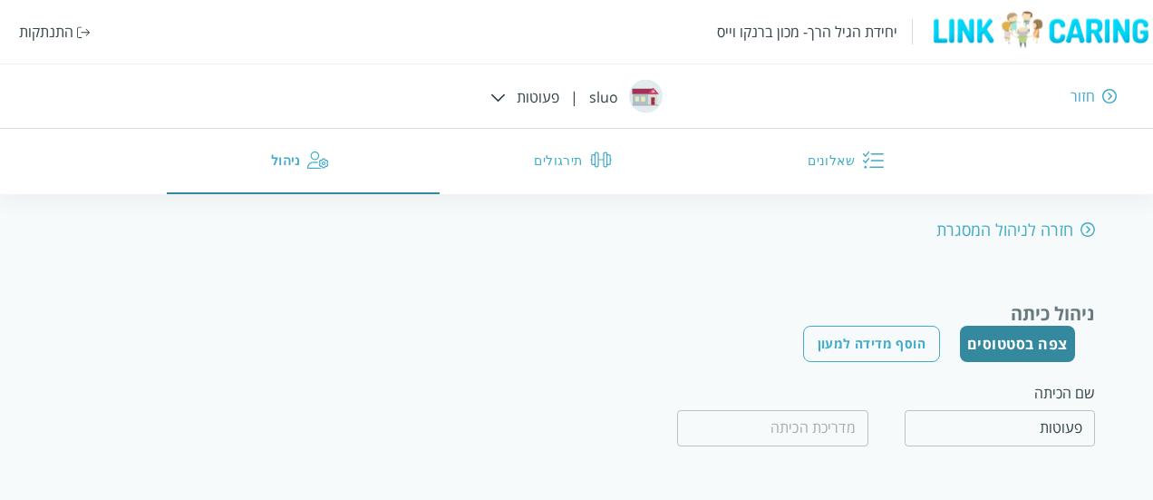
click at [1086, 97] on div "חזור" at bounding box center [1083, 96] width 24 height 20
click at [603, 88] on div "חזור" at bounding box center [836, 96] width 564 height 20
click at [1106, 95] on img at bounding box center [1110, 96] width 15 height 16
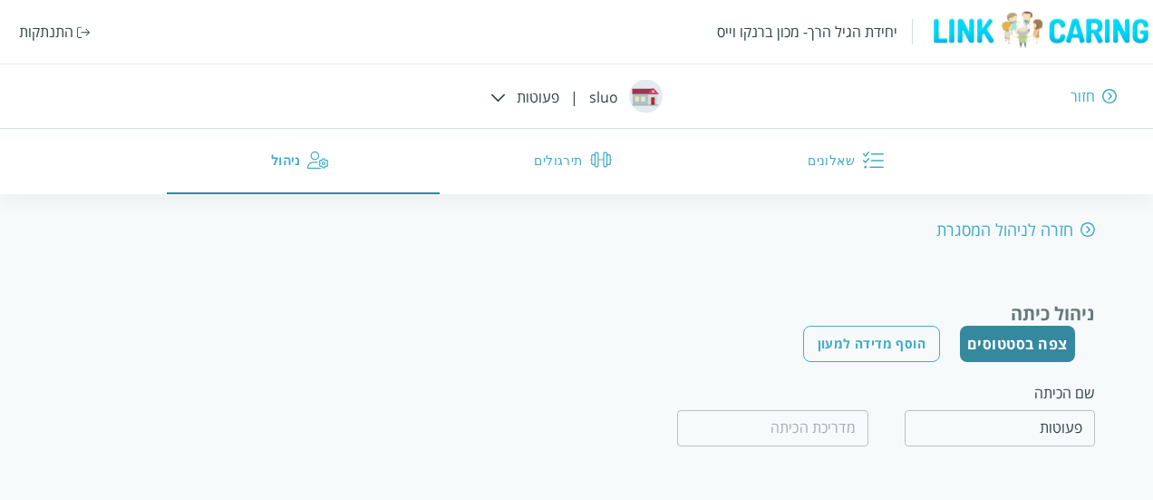
click at [1106, 95] on img at bounding box center [1110, 96] width 15 height 16
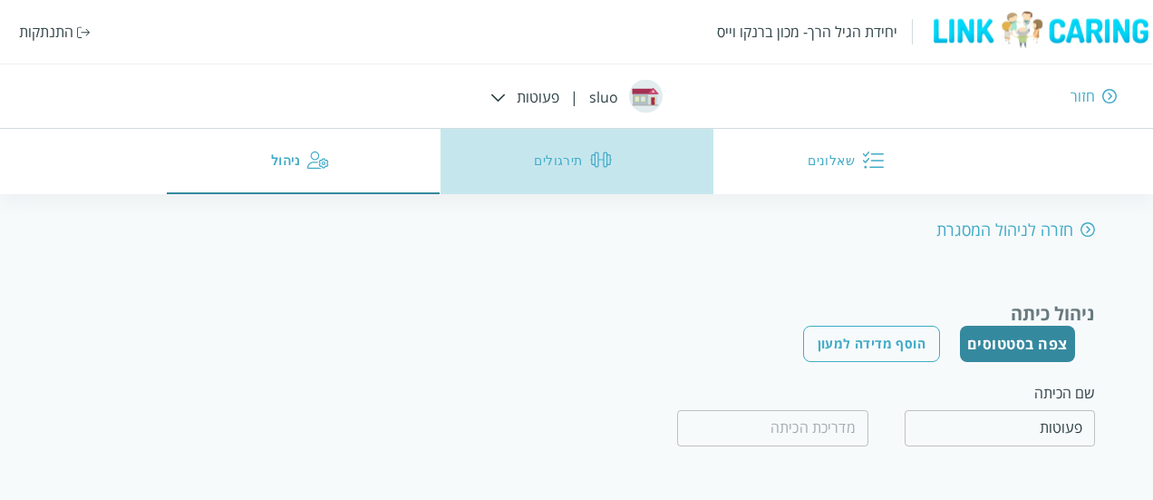
click at [575, 144] on button "תירגולים" at bounding box center [577, 161] width 273 height 65
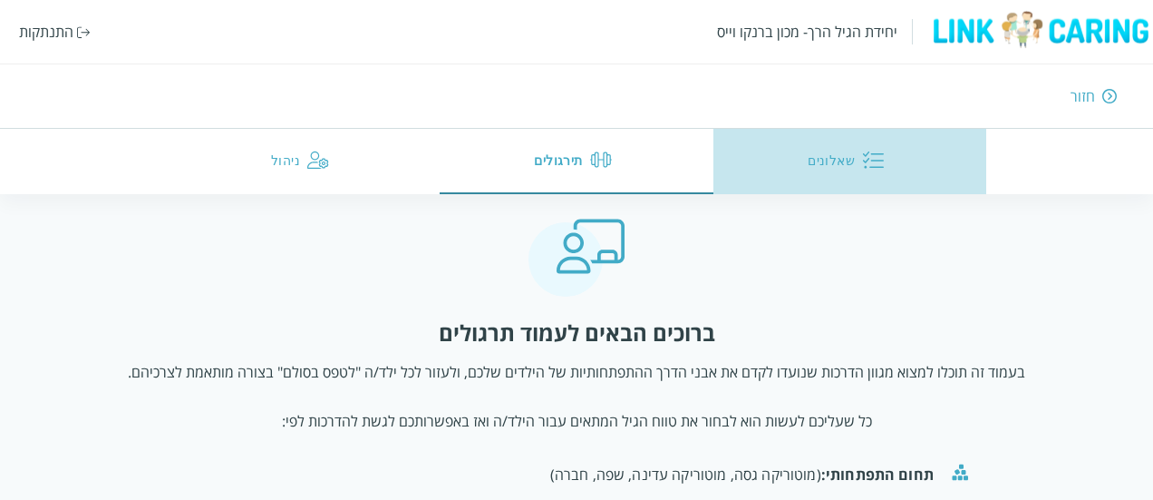
click at [831, 171] on button "שאלונים" at bounding box center [850, 161] width 273 height 65
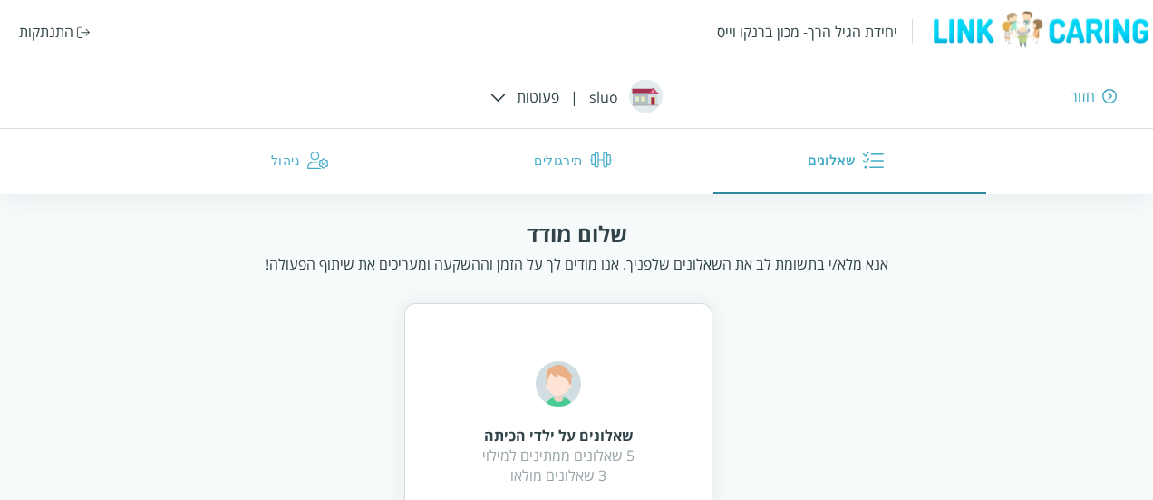
click at [537, 104] on div "יחידת הגיל הרך- מכון ברנקו וייס התנתקות חזור sluo | פעוטות שאלונים תירגולים ניה…" at bounding box center [576, 97] width 1153 height 194
click at [510, 101] on div "יחידת הגיל הרך- מכון ברנקו וייס התנתקות חזור sluo | פעוטות שאלונים תירגולים ניה…" at bounding box center [576, 97] width 1153 height 194
click at [494, 96] on img at bounding box center [498, 97] width 15 height 8
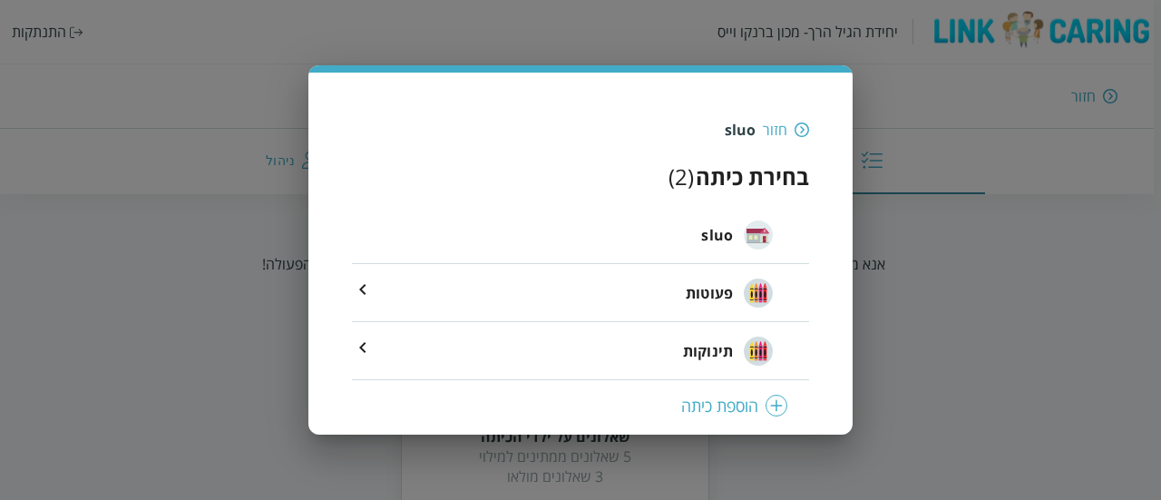
click at [798, 125] on img at bounding box center [801, 129] width 15 height 16
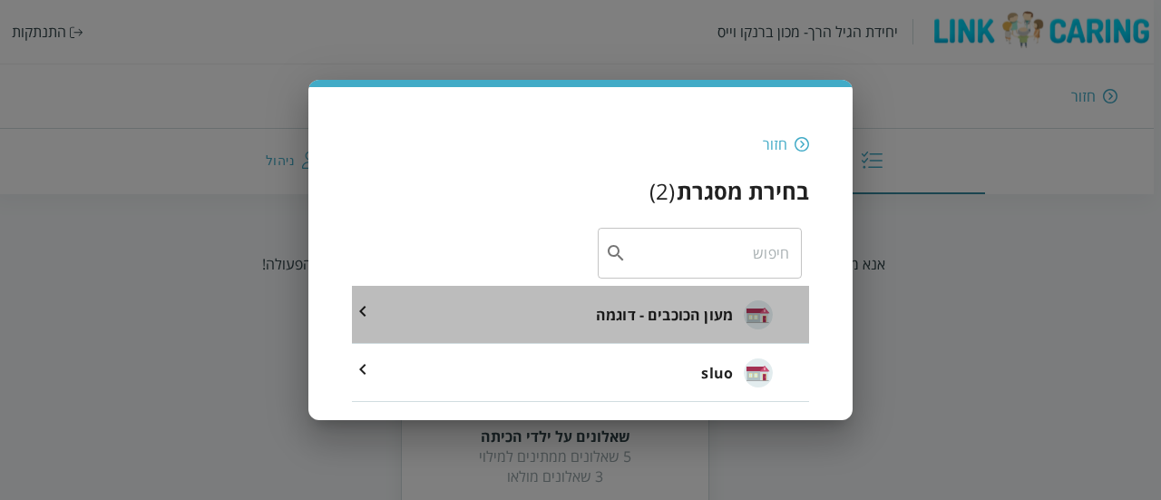
click at [653, 306] on span "מעון הכוכבים - דוגמה" at bounding box center [664, 315] width 137 height 22
